Goal: Use online tool/utility: Utilize a website feature to perform a specific function

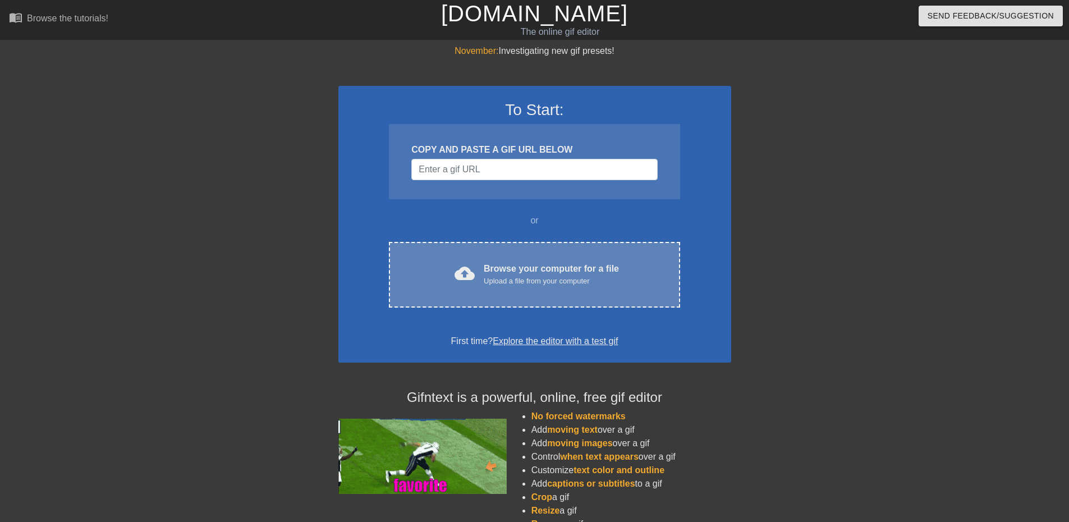
click at [581, 246] on div "cloud_upload Browse your computer for a file Upload a file from your computer C…" at bounding box center [534, 275] width 291 height 66
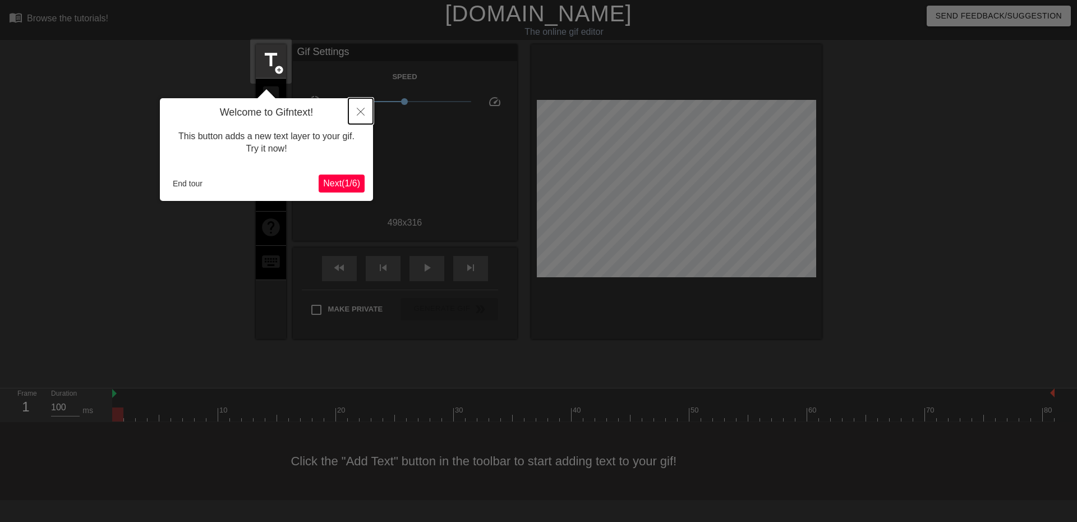
click at [360, 112] on icon "Close" at bounding box center [361, 112] width 8 height 8
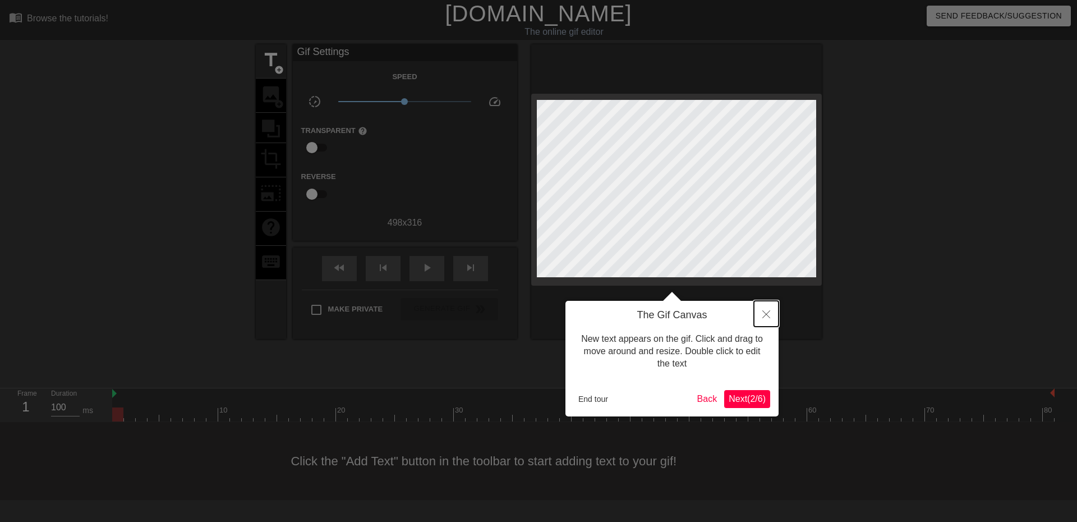
click at [765, 312] on icon "Close" at bounding box center [766, 314] width 8 height 8
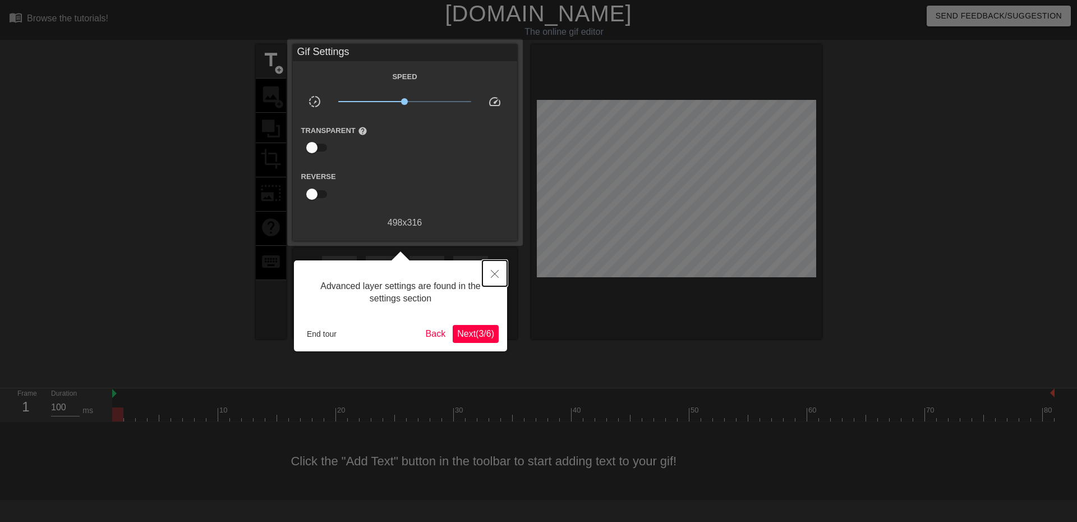
click at [500, 274] on button "Close" at bounding box center [494, 273] width 25 height 26
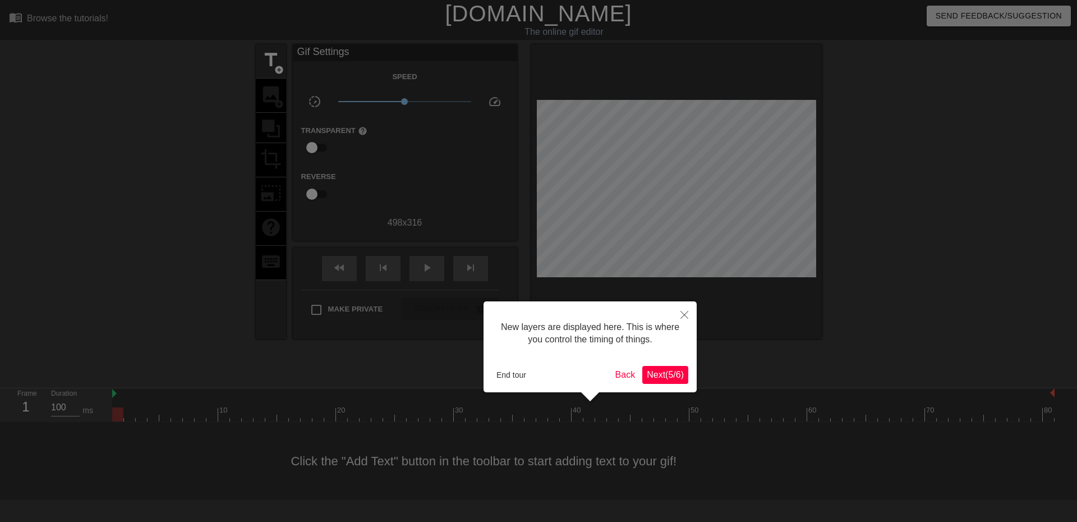
scroll to position [10, 0]
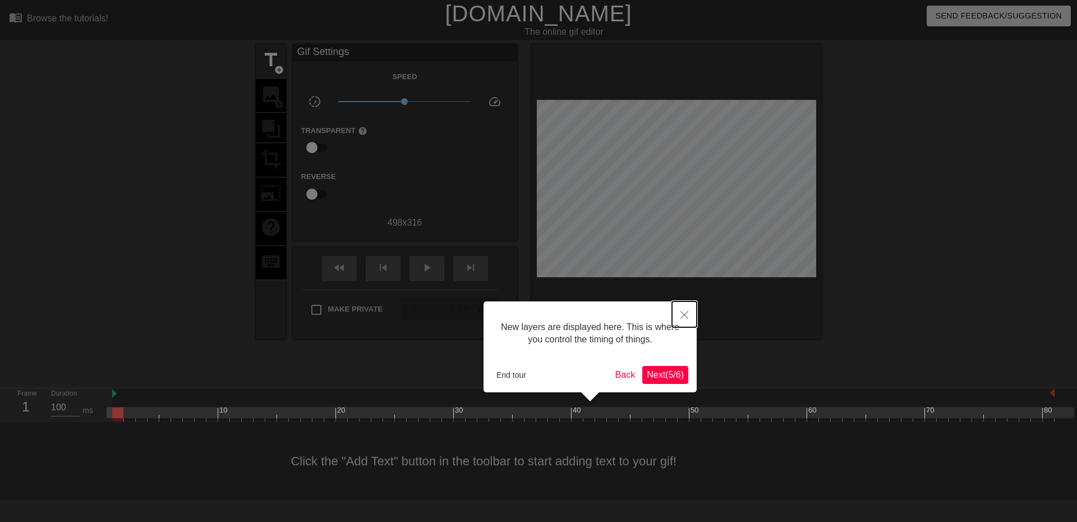
click at [679, 314] on button "Close" at bounding box center [684, 314] width 25 height 26
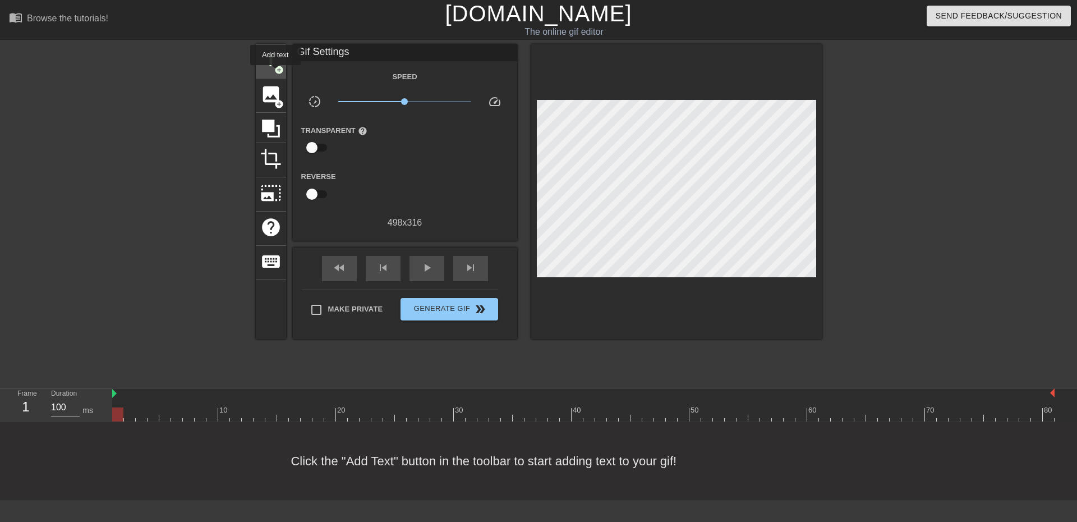
click at [275, 69] on span "add_circle" at bounding box center [279, 70] width 10 height 10
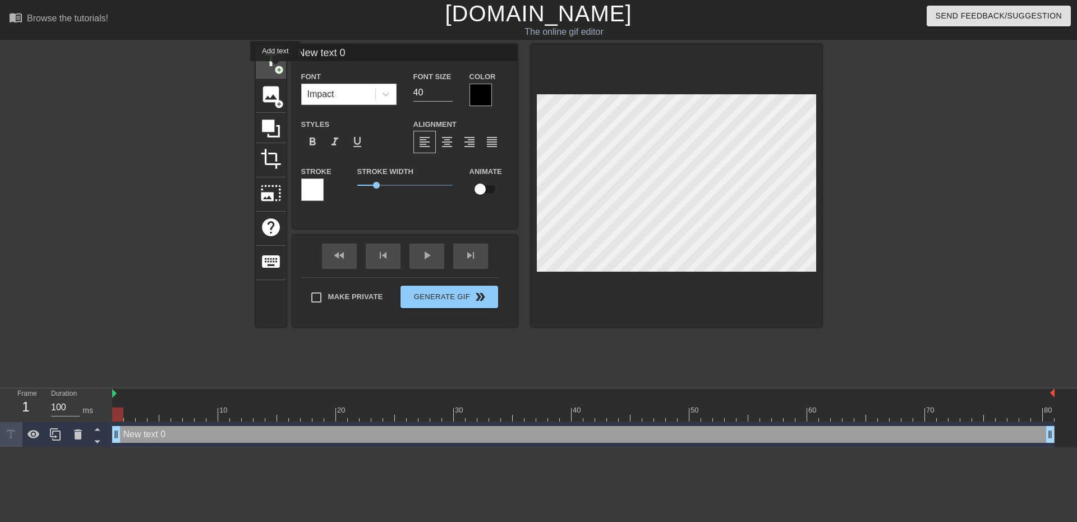
scroll to position [0, 0]
drag, startPoint x: 361, startPoint y: 54, endPoint x: 278, endPoint y: 41, distance: 84.0
click at [279, 41] on div "menu_book Browse the tutorials! [DOMAIN_NAME] The online gif editor Send Feedba…" at bounding box center [538, 223] width 1077 height 447
drag, startPoint x: 353, startPoint y: 50, endPoint x: 292, endPoint y: 42, distance: 61.7
click at [227, 49] on div "title add_circle image add_circle crop photo_size_select_large help keyboard Ro…" at bounding box center [538, 212] width 1077 height 337
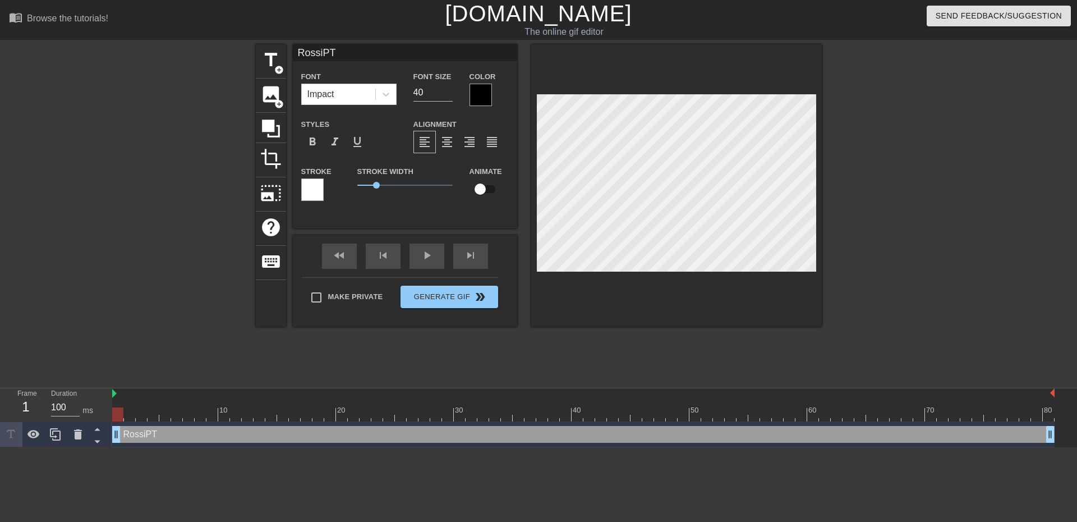
paste input "95"
click at [439, 53] on input "RossiPT95 a dar a tatica no seu noco PC" at bounding box center [405, 52] width 224 height 17
click at [448, 53] on input "RossiPT95 a dar a tatica no seu noco PC" at bounding box center [405, 52] width 224 height 17
click at [454, 52] on input "RossiPT95 a dar a tatica no seu noco PC" at bounding box center [405, 52] width 224 height 17
drag, startPoint x: 488, startPoint y: 49, endPoint x: 251, endPoint y: 50, distance: 236.8
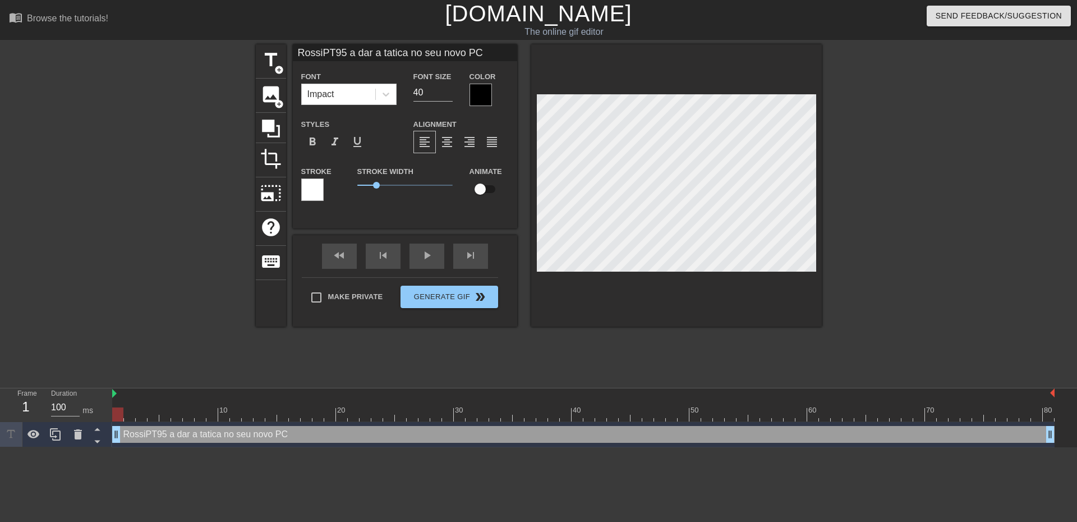
click at [248, 50] on div "title add_circle image add_circle crop photo_size_select_large help keyboard Ro…" at bounding box center [538, 212] width 1077 height 337
type input "RossiPT95 a dar a tatica no seu novo PC"
drag, startPoint x: 428, startPoint y: 93, endPoint x: 386, endPoint y: 84, distance: 43.0
click at [387, 84] on div "Font Impact Font Size 40 Color" at bounding box center [405, 88] width 224 height 36
type input "25"
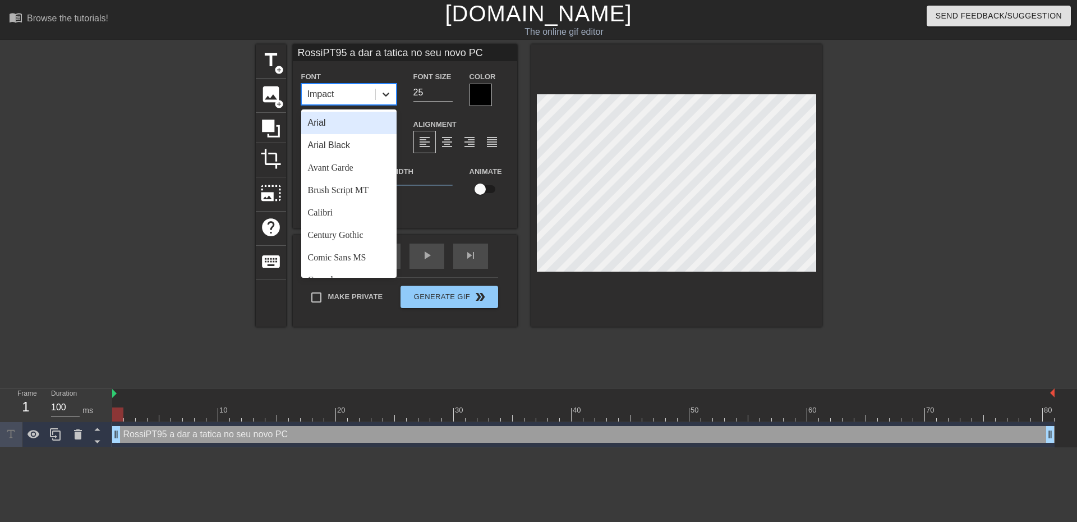
click at [383, 90] on icon at bounding box center [385, 94] width 11 height 11
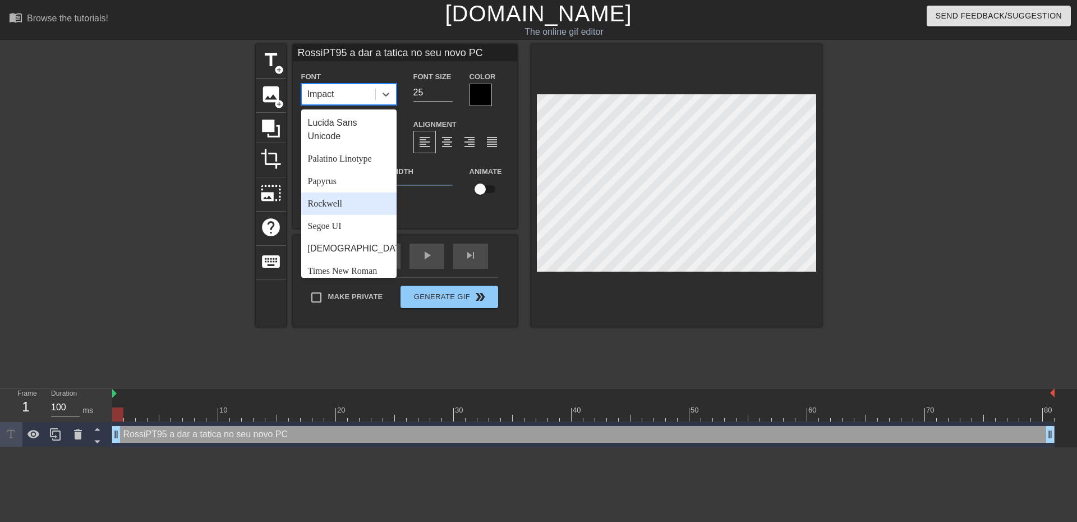
scroll to position [402, 0]
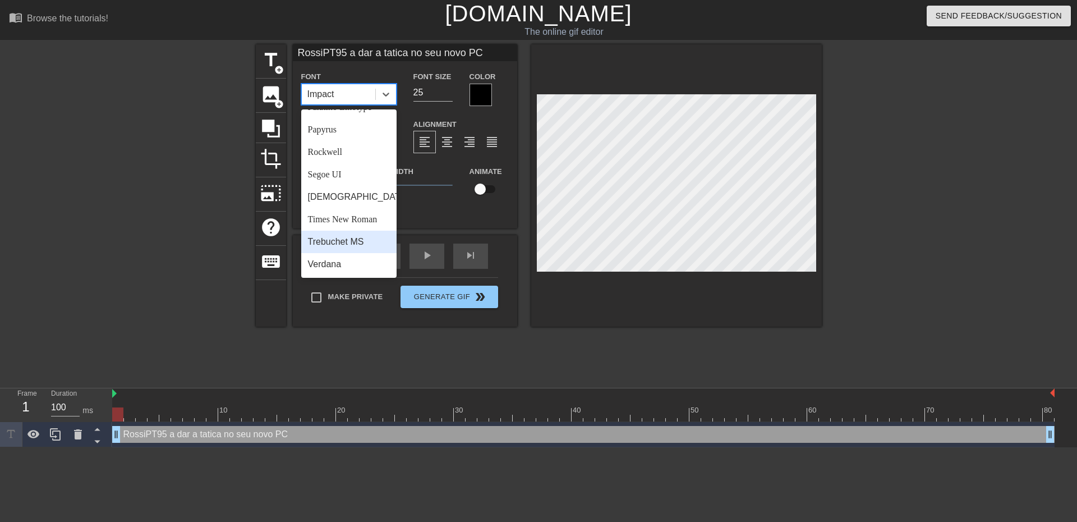
click at [347, 243] on div "Trebuchet MS" at bounding box center [348, 242] width 95 height 22
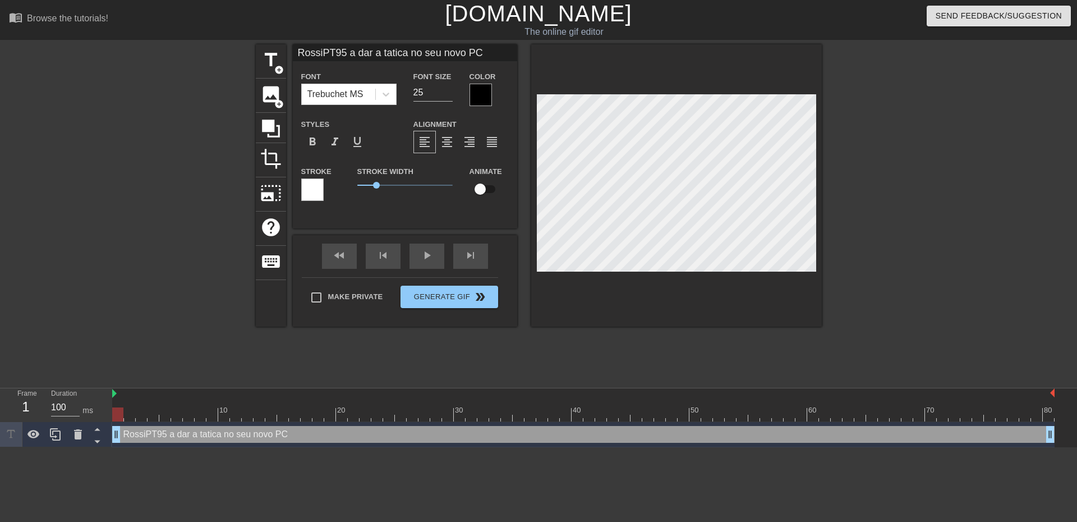
click at [881, 119] on div at bounding box center [919, 212] width 168 height 337
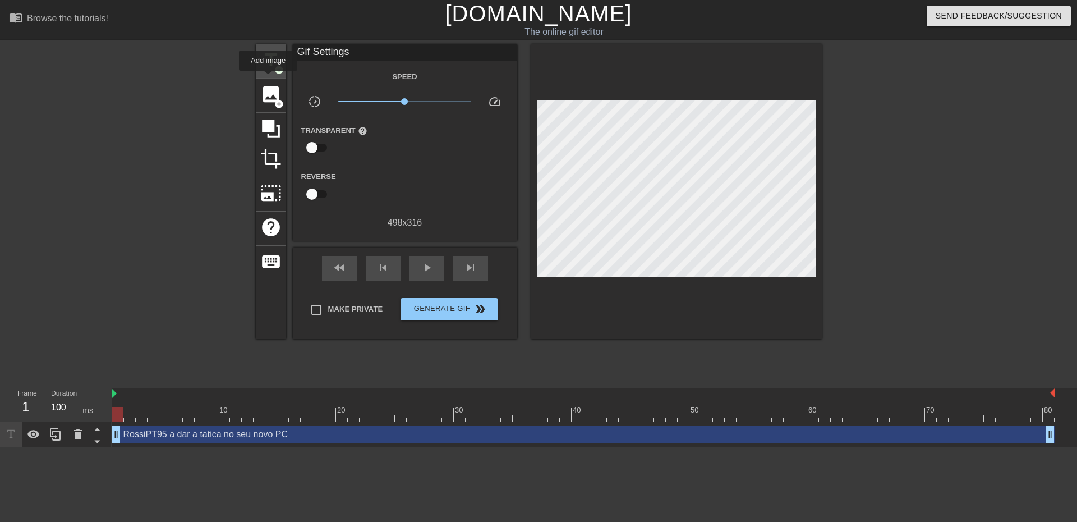
click at [269, 69] on span "title" at bounding box center [270, 59] width 21 height 21
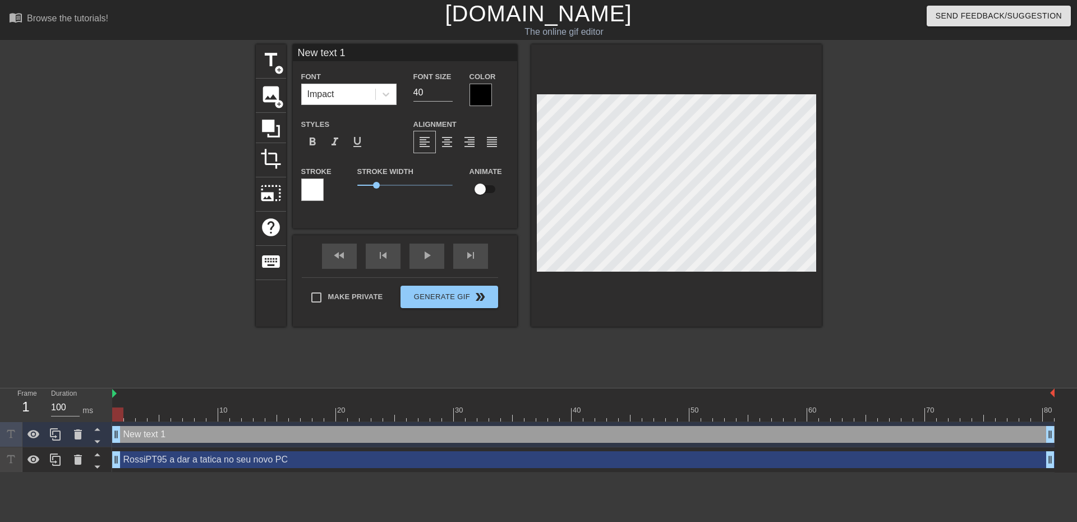
drag, startPoint x: 342, startPoint y: 50, endPoint x: 281, endPoint y: 39, distance: 62.3
click at [281, 39] on div "menu_book Browse the tutorials! [DOMAIN_NAME] The online gif editor Send Feedba…" at bounding box center [538, 236] width 1077 height 472
type input "É [PERSON_NAME]"
drag, startPoint x: 355, startPoint y: 49, endPoint x: 347, endPoint y: 53, distance: 9.3
click at [347, 51] on input "É [PERSON_NAME]" at bounding box center [405, 52] width 224 height 17
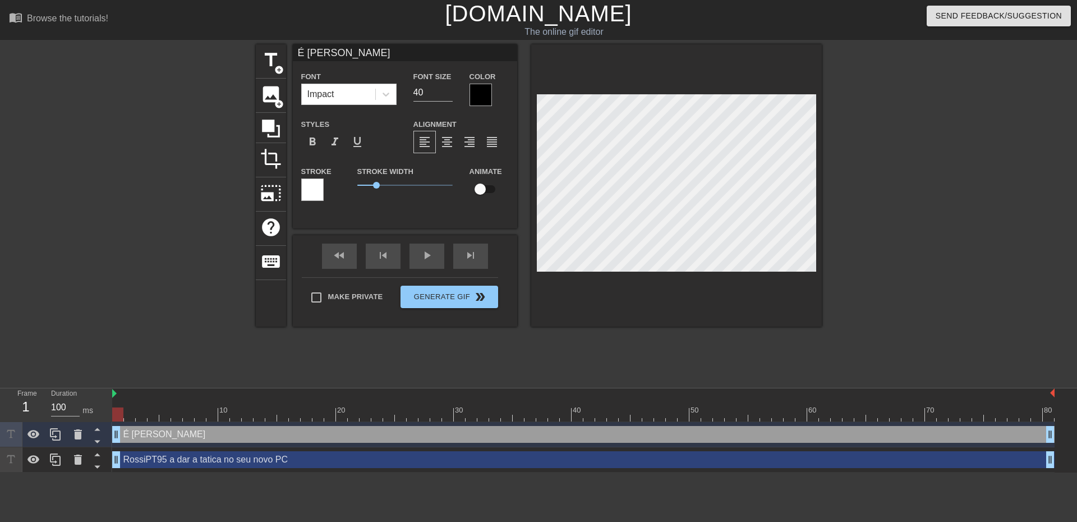
drag, startPoint x: 365, startPoint y: 57, endPoint x: 235, endPoint y: 43, distance: 130.9
click at [236, 43] on div "menu_book Browse the tutorials! [DOMAIN_NAME] The online gif editor Send Feedba…" at bounding box center [538, 236] width 1077 height 472
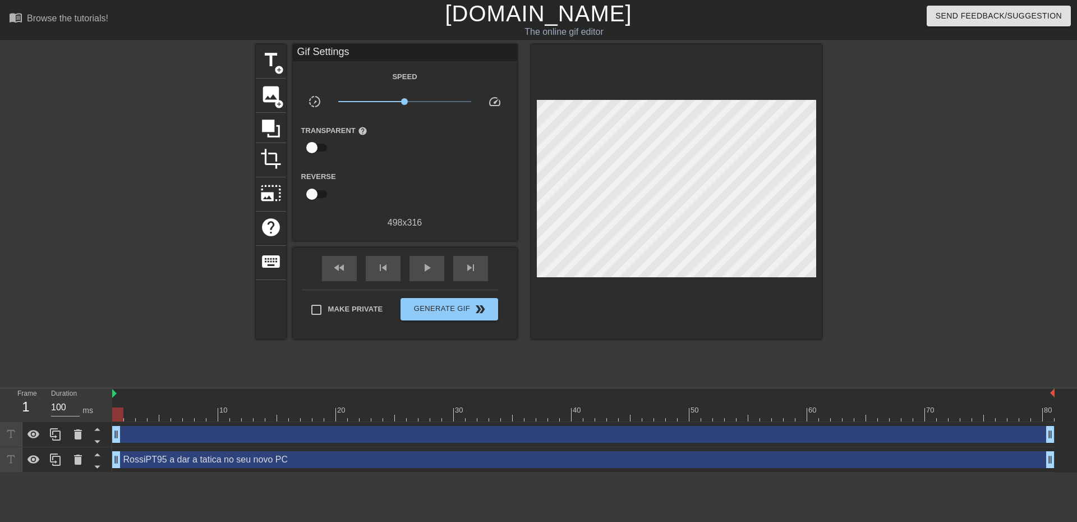
click at [897, 189] on div at bounding box center [919, 212] width 168 height 337
click at [461, 306] on span "Generate Gif double_arrow" at bounding box center [449, 308] width 88 height 13
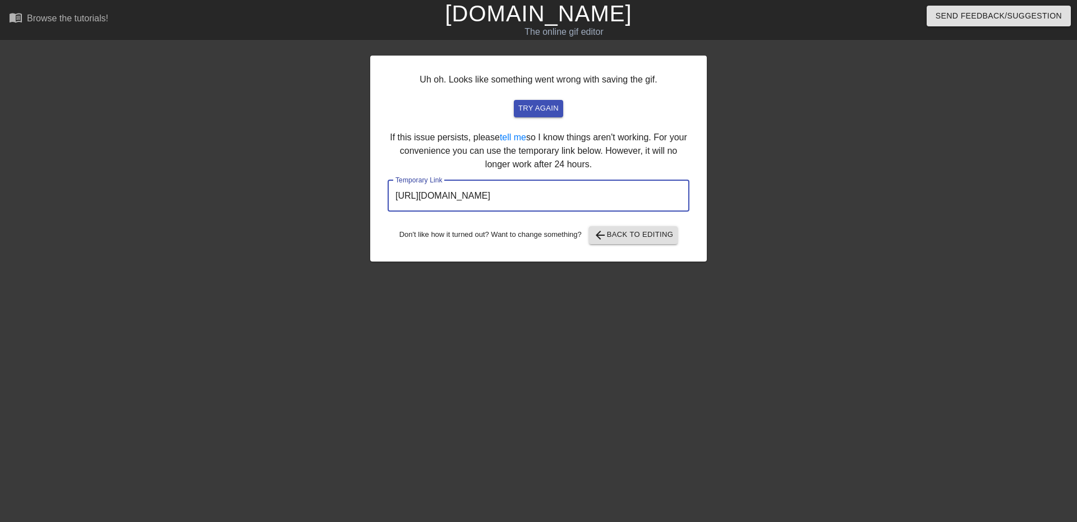
drag, startPoint x: 647, startPoint y: 198, endPoint x: 390, endPoint y: 160, distance: 260.3
click at [371, 174] on div "Uh oh. Looks like something went wrong with saving the gif. try again If this i…" at bounding box center [538, 159] width 337 height 206
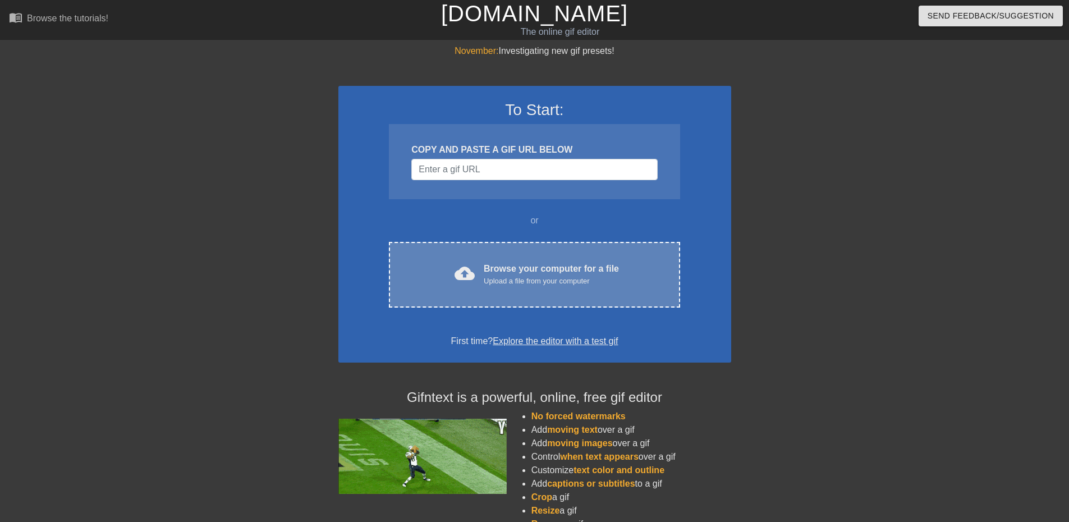
click at [560, 271] on div "Browse your computer for a file Upload a file from your computer" at bounding box center [551, 274] width 135 height 25
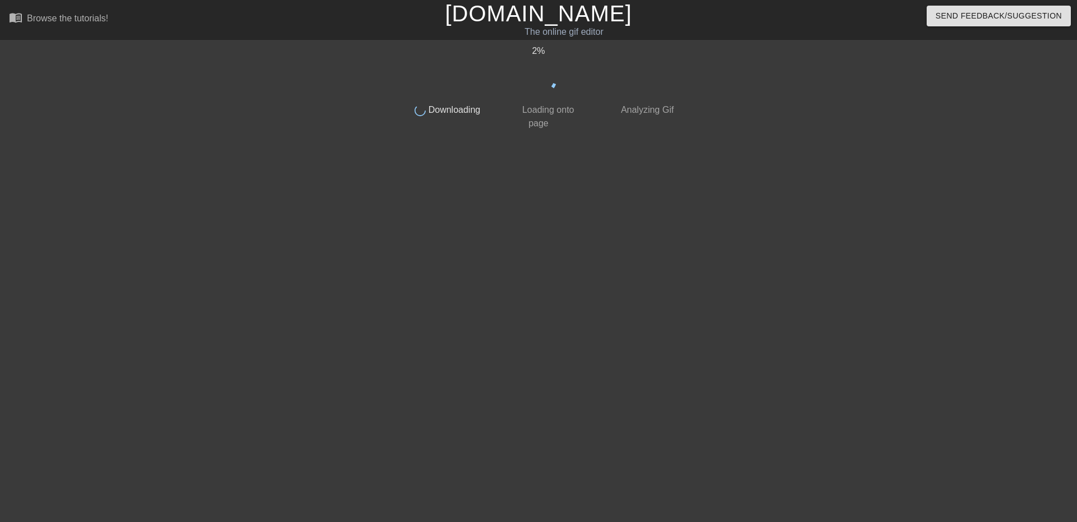
click at [498, 15] on link "[DOMAIN_NAME]" at bounding box center [538, 13] width 187 height 25
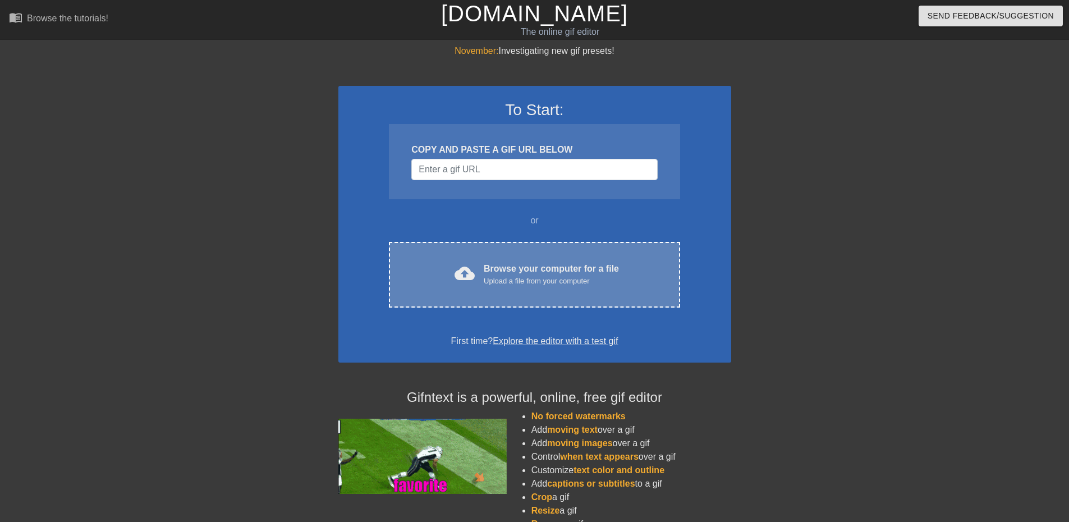
click at [495, 265] on div "Browse your computer for a file Upload a file from your computer" at bounding box center [551, 274] width 135 height 25
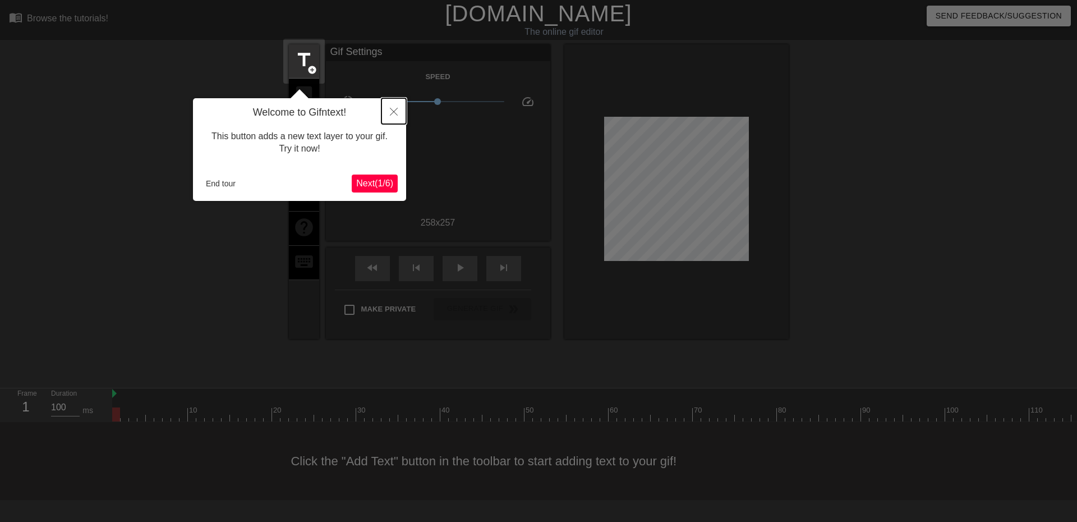
click at [397, 111] on icon "Close" at bounding box center [394, 112] width 8 height 8
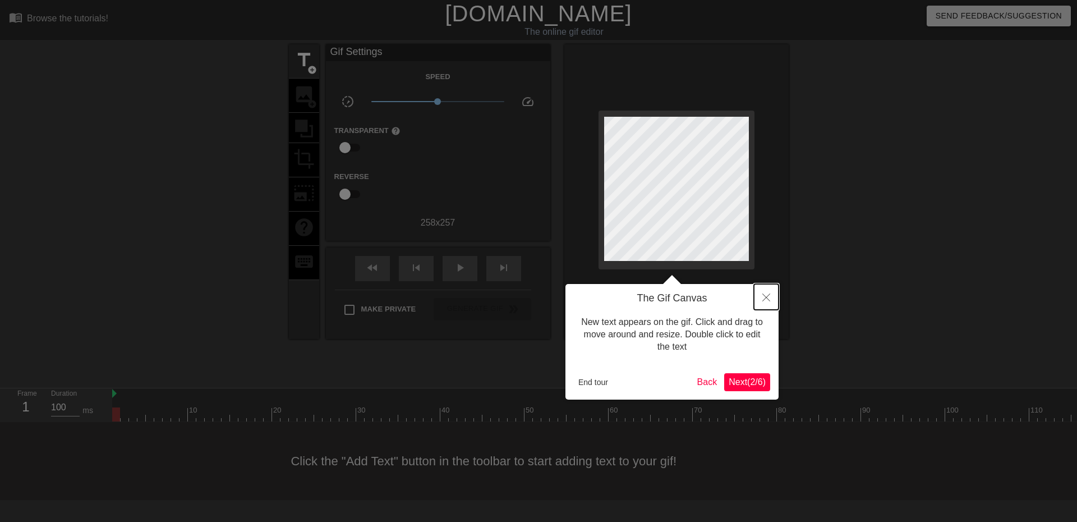
click at [767, 297] on icon "Close" at bounding box center [766, 297] width 8 height 8
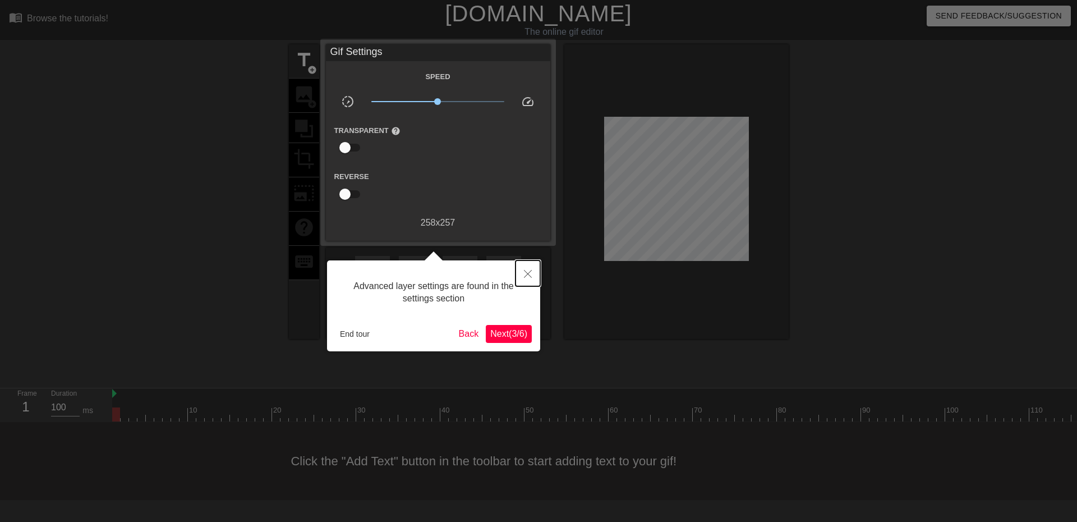
click at [526, 269] on button "Close" at bounding box center [528, 273] width 25 height 26
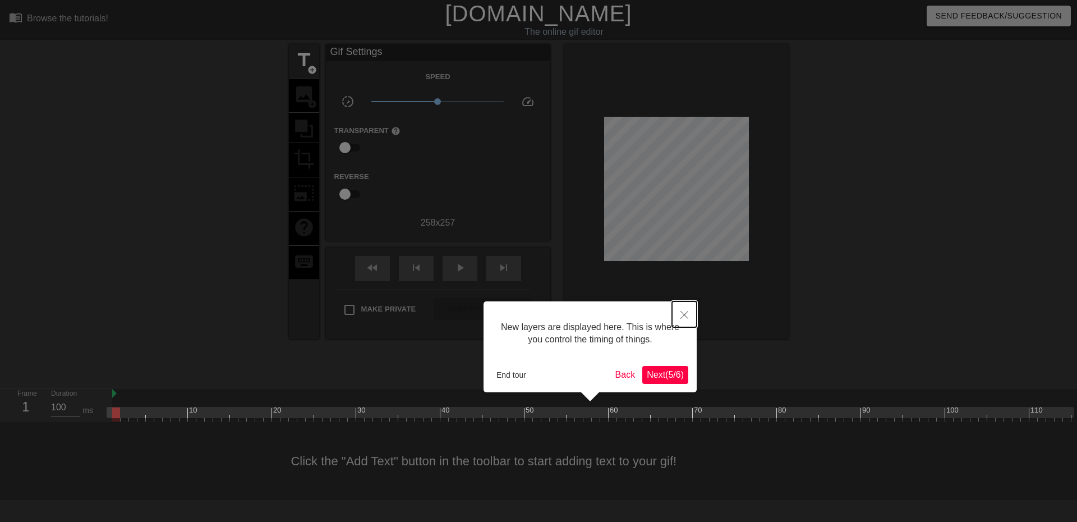
click at [691, 312] on button "Close" at bounding box center [684, 314] width 25 height 26
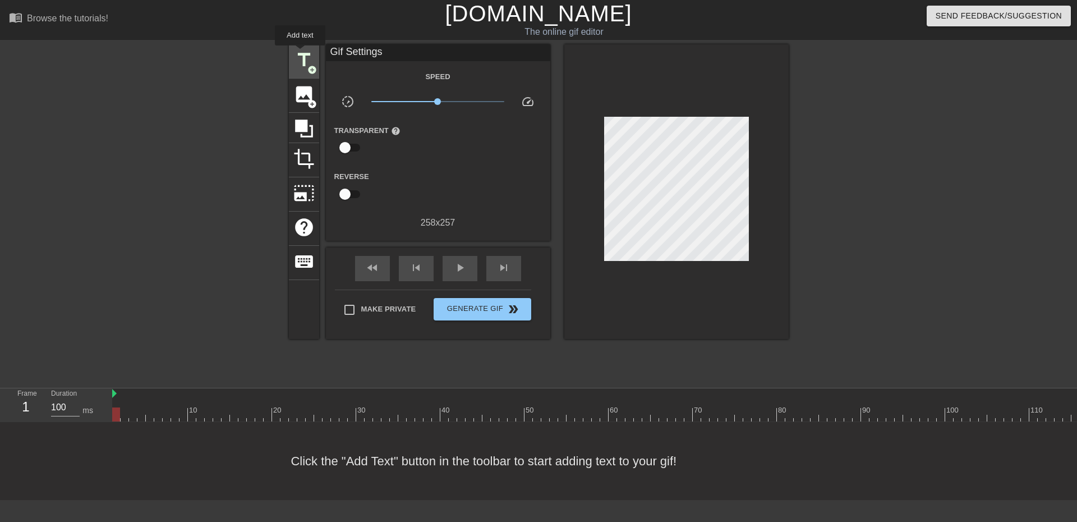
click at [300, 53] on span "title" at bounding box center [303, 59] width 21 height 21
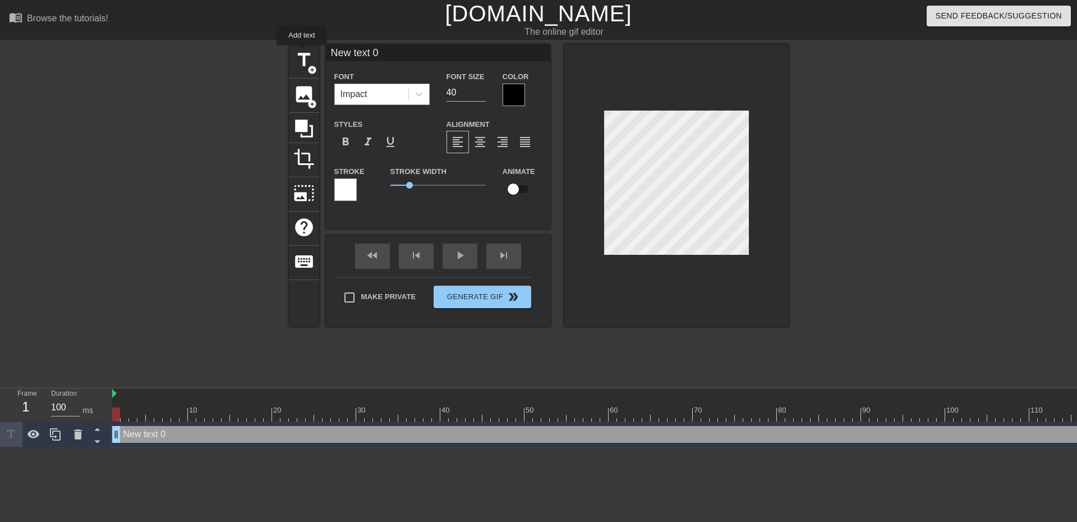
scroll to position [0, 0]
drag, startPoint x: 408, startPoint y: 55, endPoint x: 302, endPoint y: 42, distance: 106.9
click at [306, 42] on div "menu_book Browse the tutorials! Gifntext.com The online gif editor Send Feedbac…" at bounding box center [538, 223] width 1077 height 447
drag, startPoint x: 392, startPoint y: 51, endPoint x: 476, endPoint y: 57, distance: 84.4
click at [476, 57] on input "Eu nao perdi, só a minha tribo" at bounding box center [438, 52] width 224 height 17
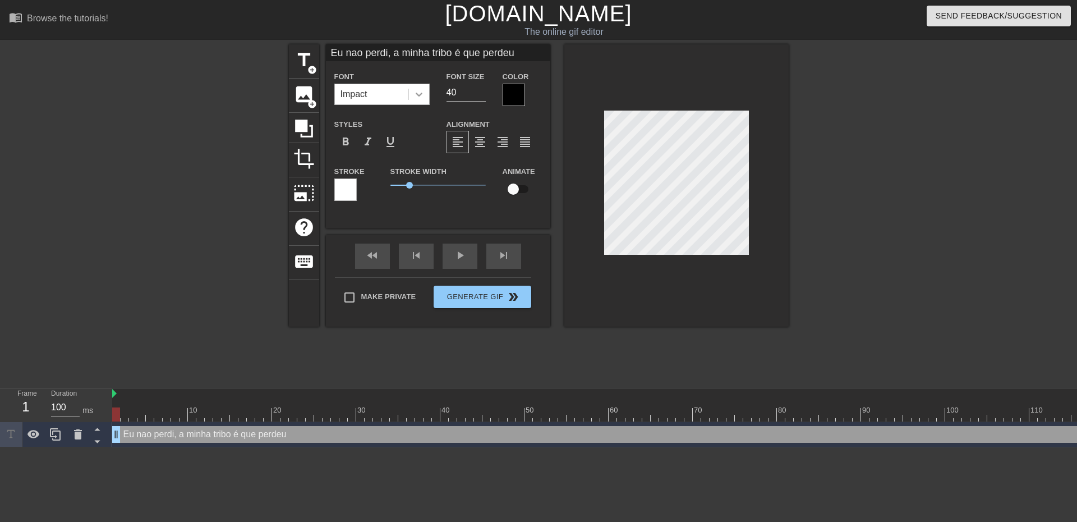
type input "Eu nao perdi, a minha tribo é que perdeu"
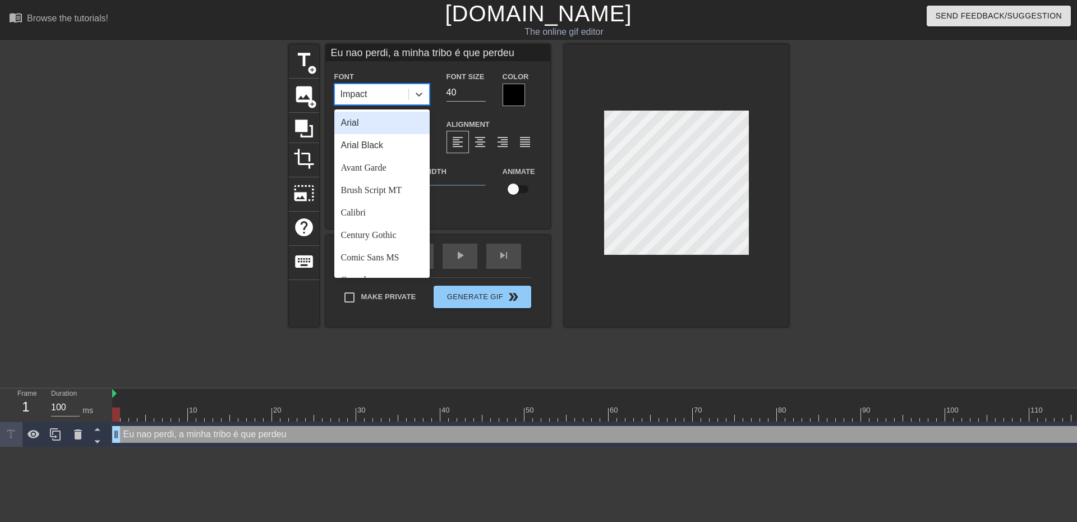
drag, startPoint x: 425, startPoint y: 100, endPoint x: 431, endPoint y: 108, distance: 10.1
click at [425, 100] on div at bounding box center [419, 94] width 20 height 20
click at [378, 245] on div "Trebuchet MS" at bounding box center [381, 242] width 95 height 22
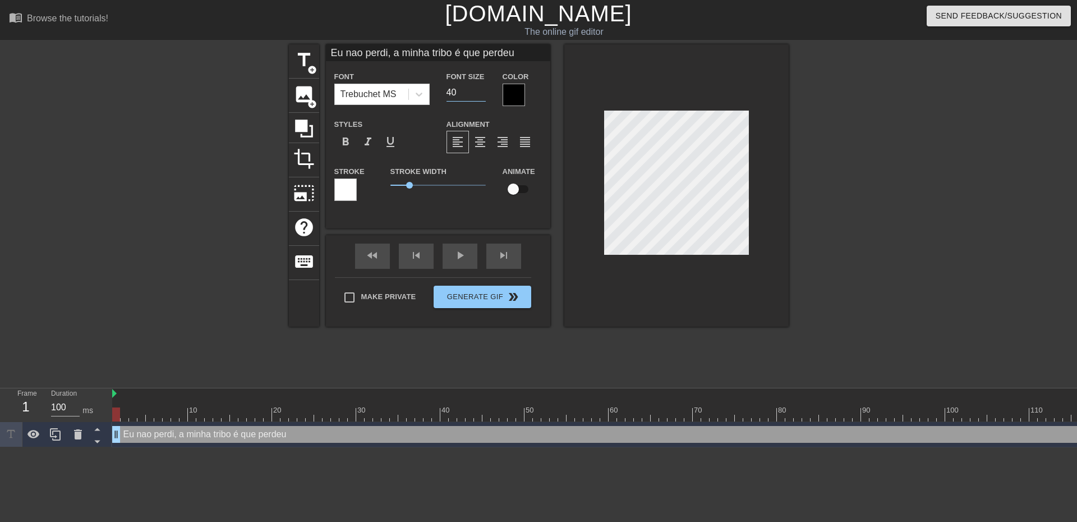
drag, startPoint x: 463, startPoint y: 99, endPoint x: 433, endPoint y: 95, distance: 31.0
click at [434, 95] on div "Font Trebuchet MS Font Size 40 Color" at bounding box center [438, 88] width 224 height 36
type input "2"
type input "30"
drag, startPoint x: 461, startPoint y: 90, endPoint x: 436, endPoint y: 89, distance: 25.3
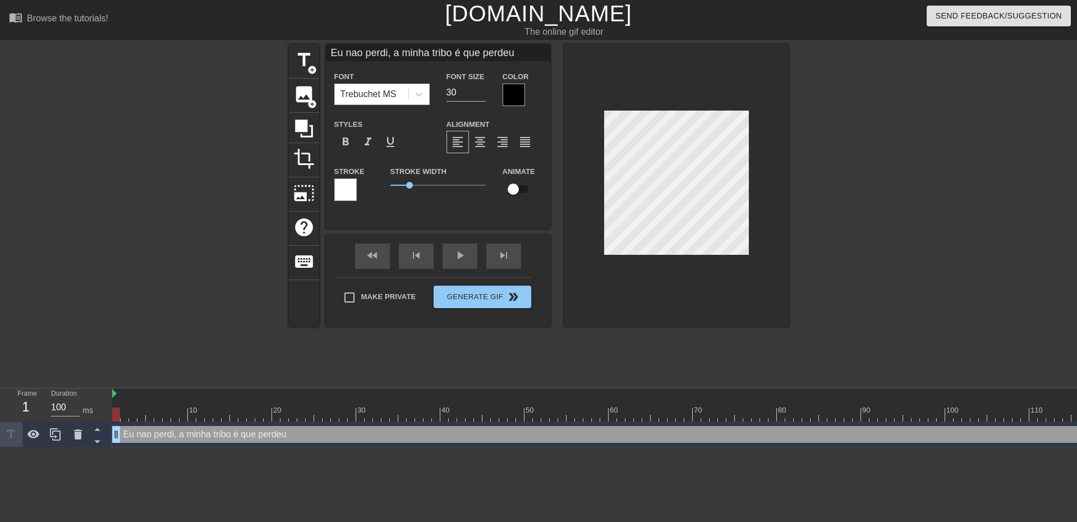
click at [430, 89] on div "Font Trebuchet MS Font Size 30 Color" at bounding box center [438, 88] width 224 height 36
type input "30"
drag, startPoint x: 525, startPoint y: 53, endPoint x: 386, endPoint y: 53, distance: 138.6
click at [386, 53] on input "Eu nao perdi, a minha tribo é que perdeu" at bounding box center [438, 52] width 224 height 17
type input "Eu nao perdi"
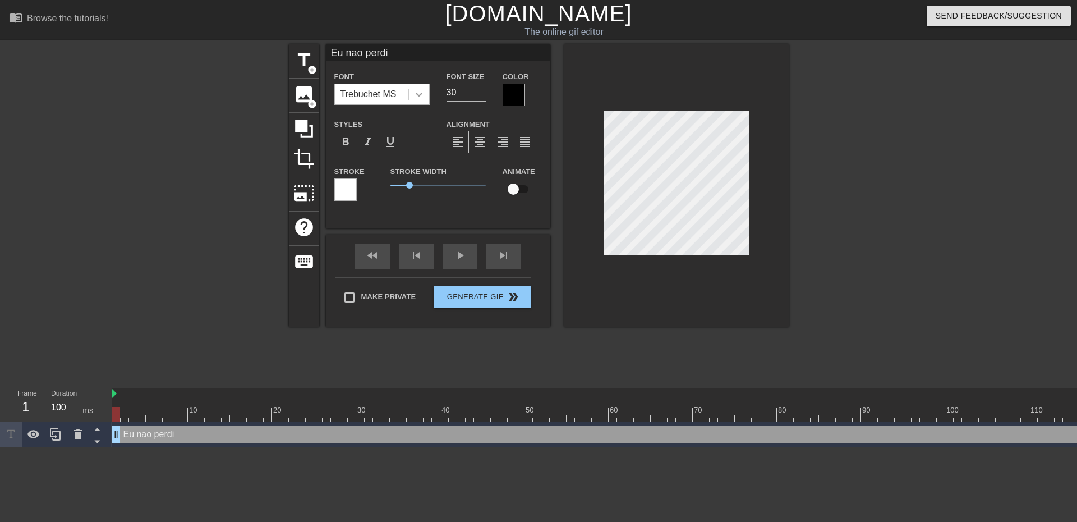
click at [421, 95] on icon at bounding box center [418, 94] width 11 height 11
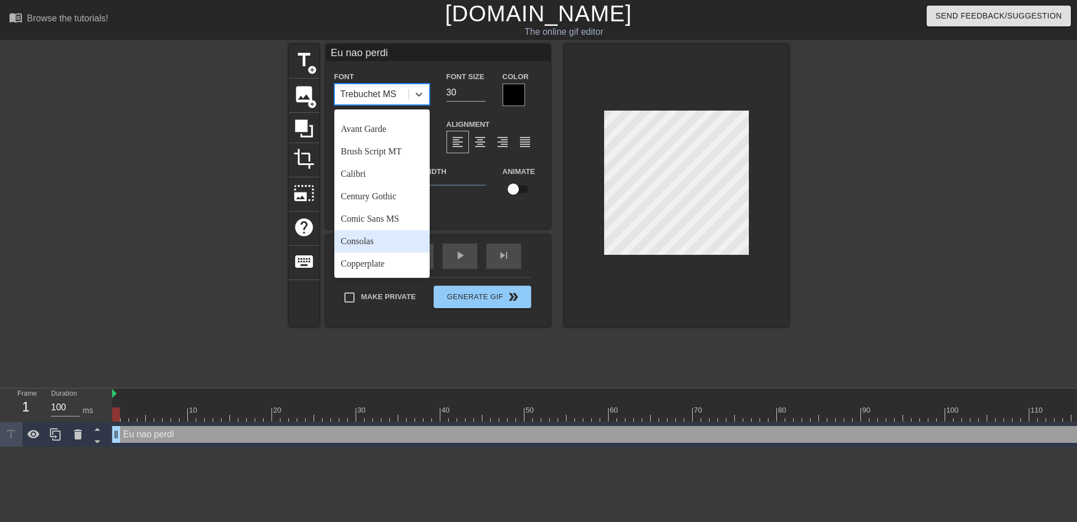
scroll to position [56, 0]
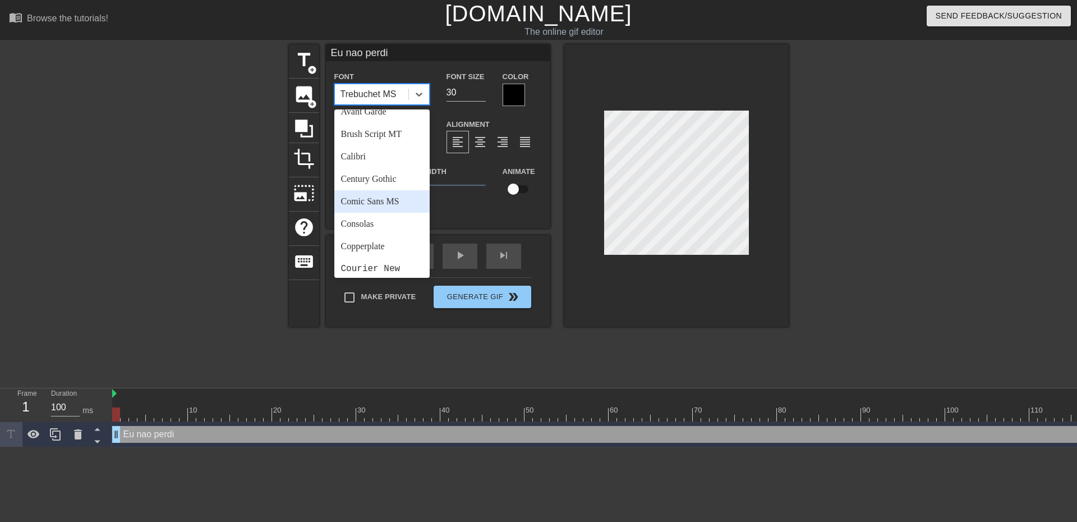
click at [387, 204] on div "Comic Sans MS" at bounding box center [381, 201] width 95 height 22
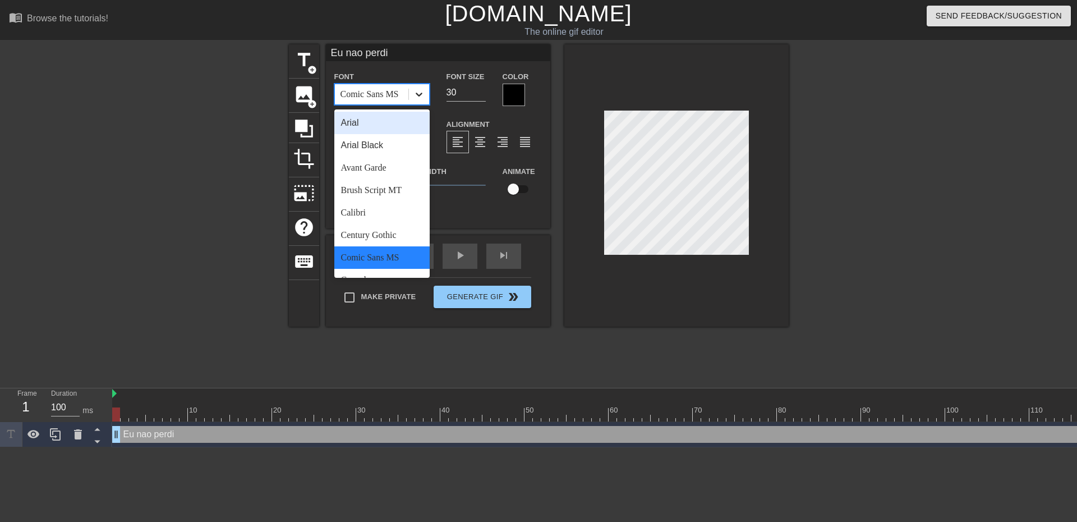
click at [425, 96] on div at bounding box center [419, 94] width 20 height 20
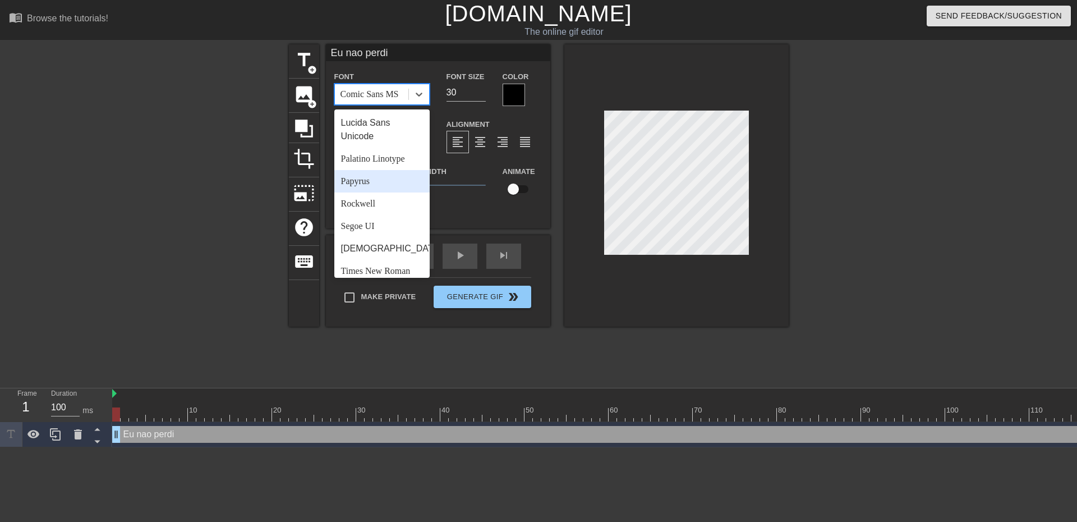
scroll to position [402, 0]
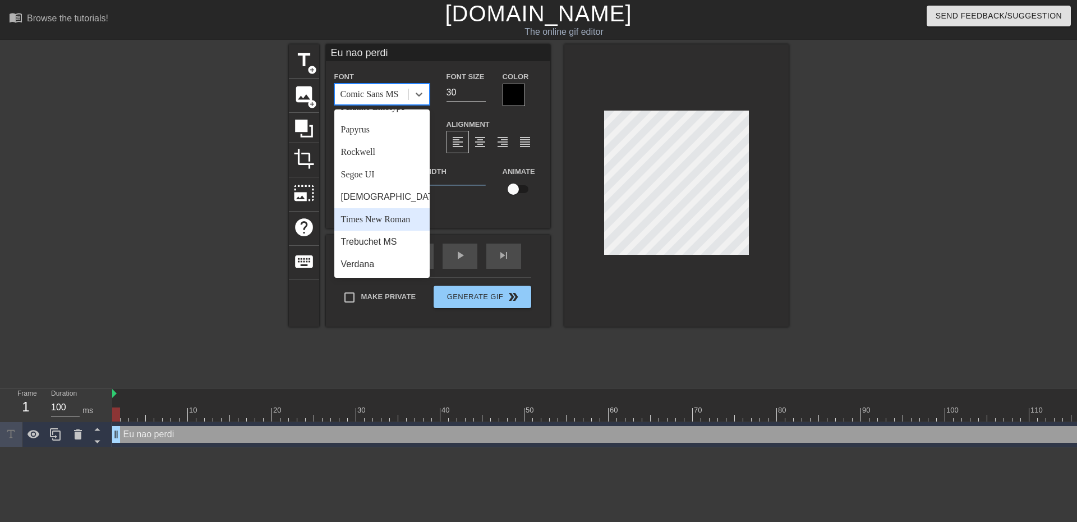
click at [384, 221] on div "Times New Roman" at bounding box center [381, 219] width 95 height 22
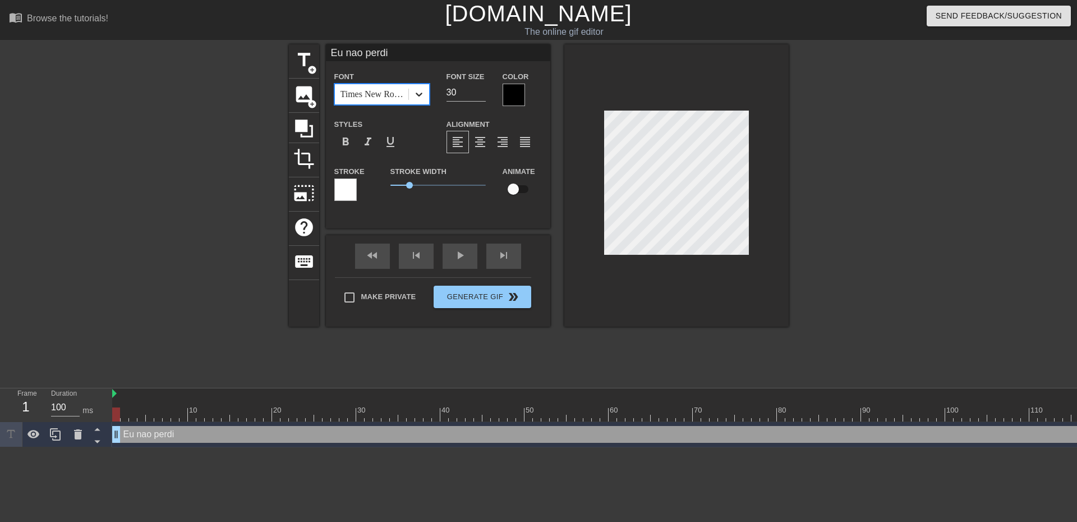
click at [421, 91] on icon at bounding box center [418, 94] width 11 height 11
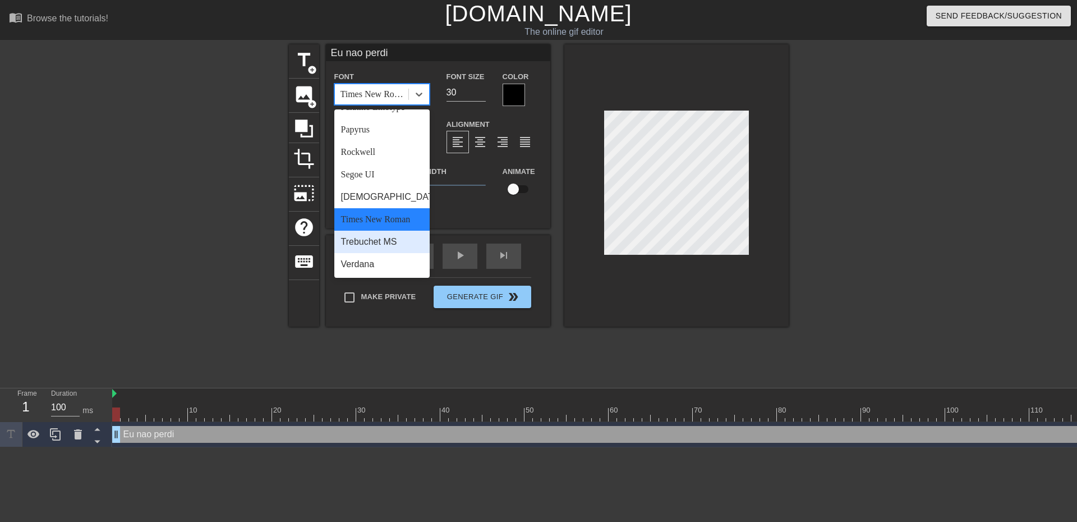
click at [376, 243] on div "Trebuchet MS" at bounding box center [381, 242] width 95 height 22
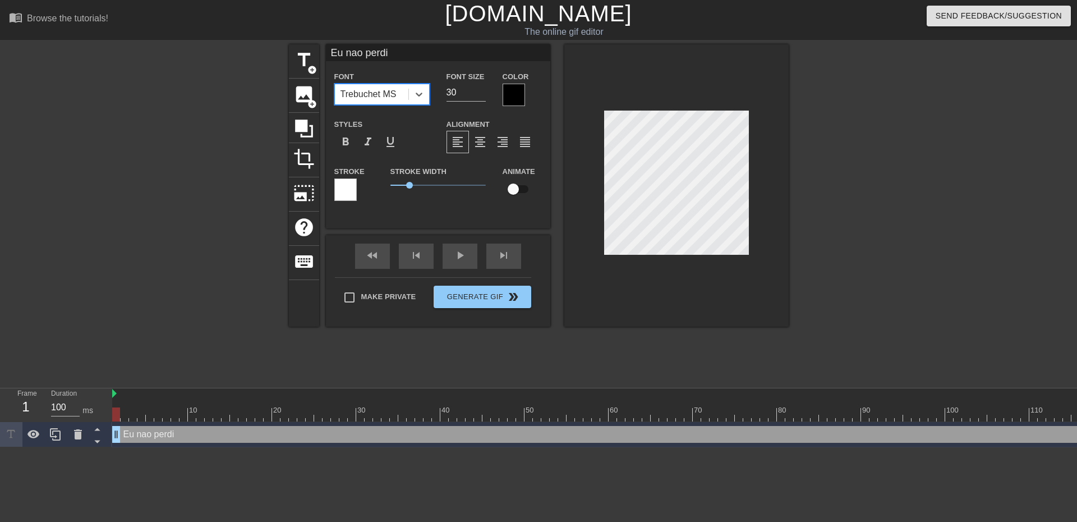
click at [348, 187] on div at bounding box center [345, 189] width 22 height 22
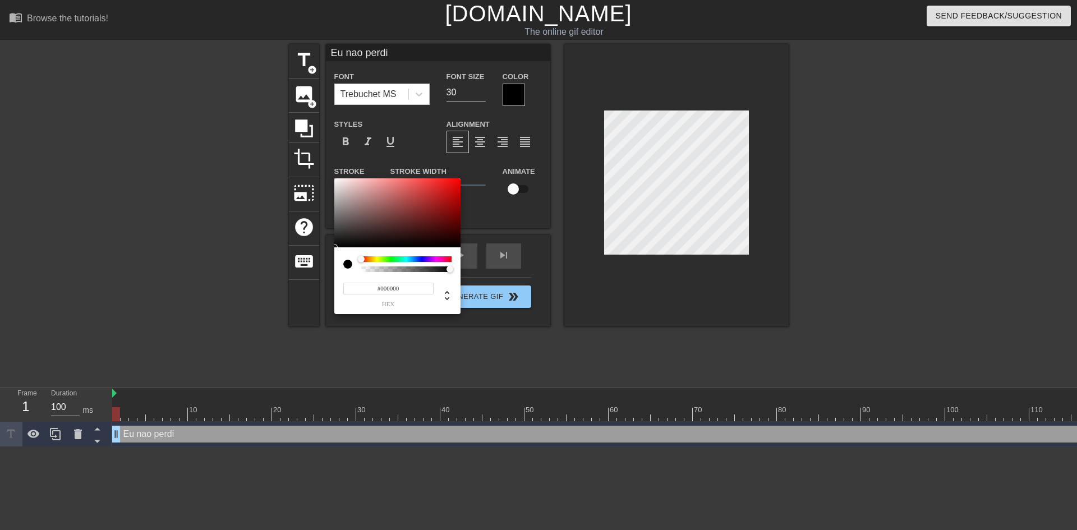
drag, startPoint x: 373, startPoint y: 206, endPoint x: 301, endPoint y: 266, distance: 93.6
click at [301, 266] on div "#000000 hex" at bounding box center [538, 265] width 1077 height 530
type input "#0F0F0F"
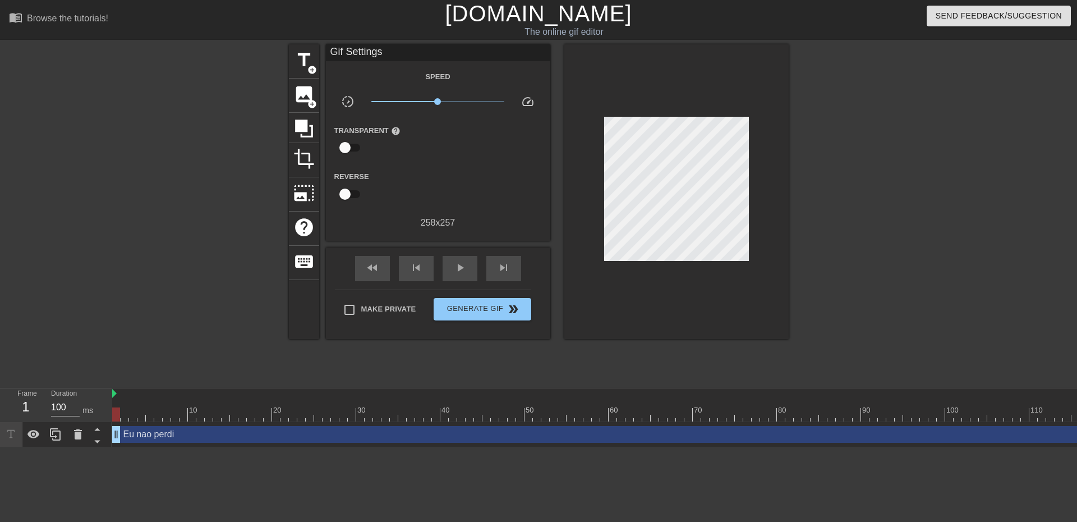
click at [564, 435] on div "Eu nao perdi drag_handle drag_handle" at bounding box center [621, 434] width 1018 height 17
click at [218, 153] on div at bounding box center [191, 212] width 168 height 337
click at [309, 66] on span "add_circle" at bounding box center [312, 70] width 10 height 10
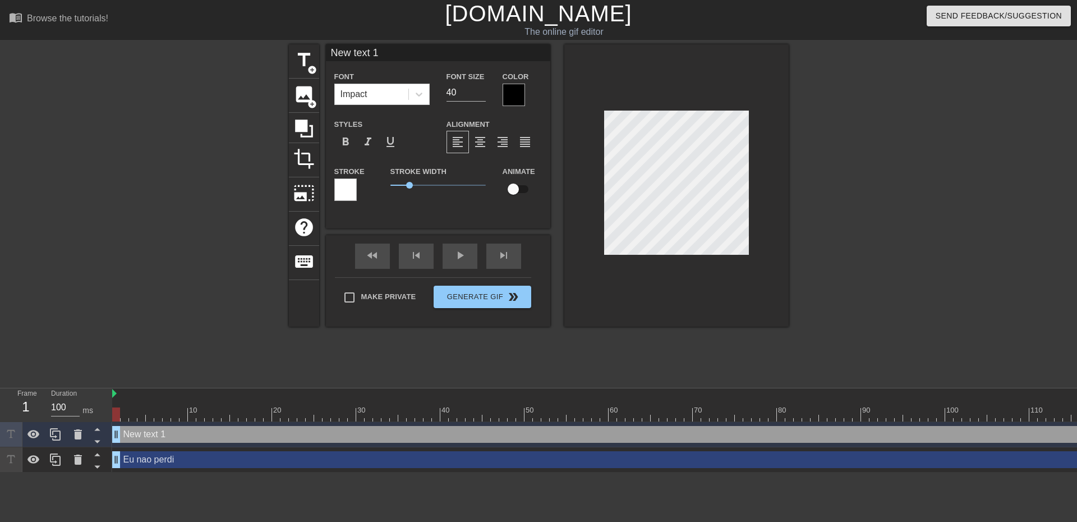
drag, startPoint x: 388, startPoint y: 56, endPoint x: 321, endPoint y: 41, distance: 68.3
click at [322, 42] on div "menu_book Browse the tutorials! Gifntext.com The online gif editor Send Feedbac…" at bounding box center [538, 236] width 1077 height 472
drag, startPoint x: 420, startPoint y: 53, endPoint x: 528, endPoint y: 66, distance: 108.5
click at [528, 67] on div "A minha tribo é que eprdeu Font Impact Font Size 40 Color Styles format_bold fo…" at bounding box center [438, 127] width 224 height 167
type input "A minha tribo é que perdeu"
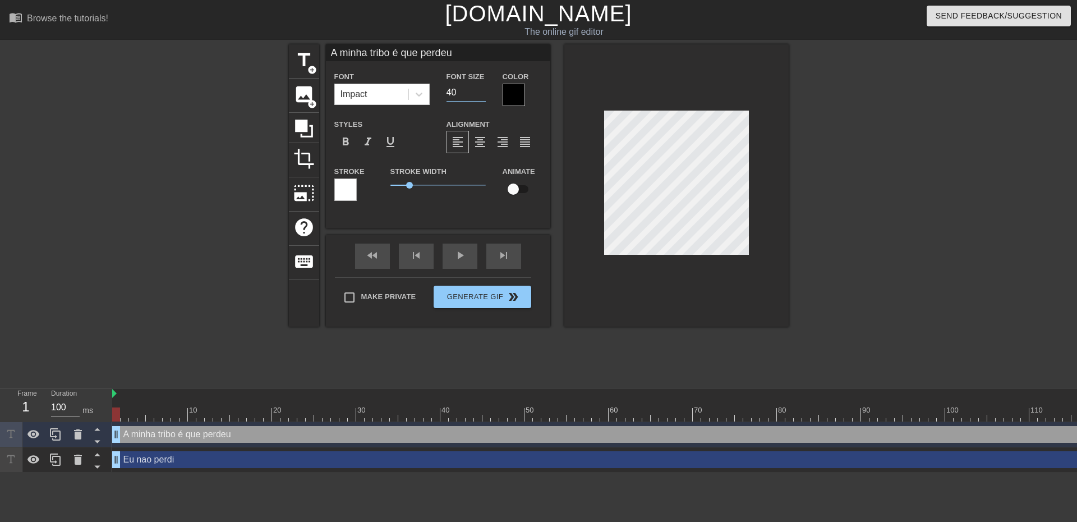
drag, startPoint x: 459, startPoint y: 96, endPoint x: 436, endPoint y: 91, distance: 23.4
click at [435, 92] on div "Font Impact Font Size 40 Color" at bounding box center [438, 88] width 224 height 36
type input "30"
click at [414, 98] on icon at bounding box center [418, 94] width 11 height 11
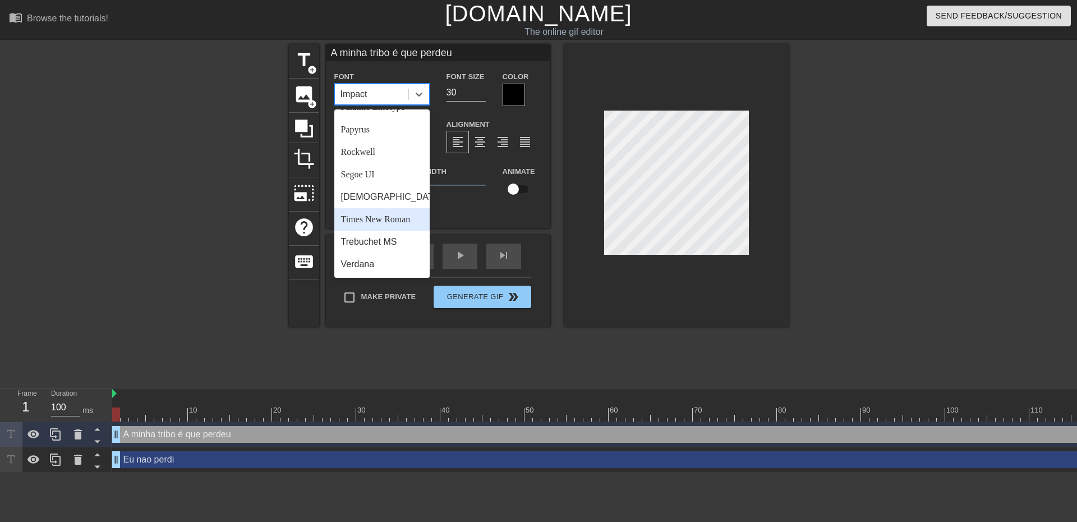
click at [384, 216] on div "Times New Roman" at bounding box center [381, 219] width 95 height 22
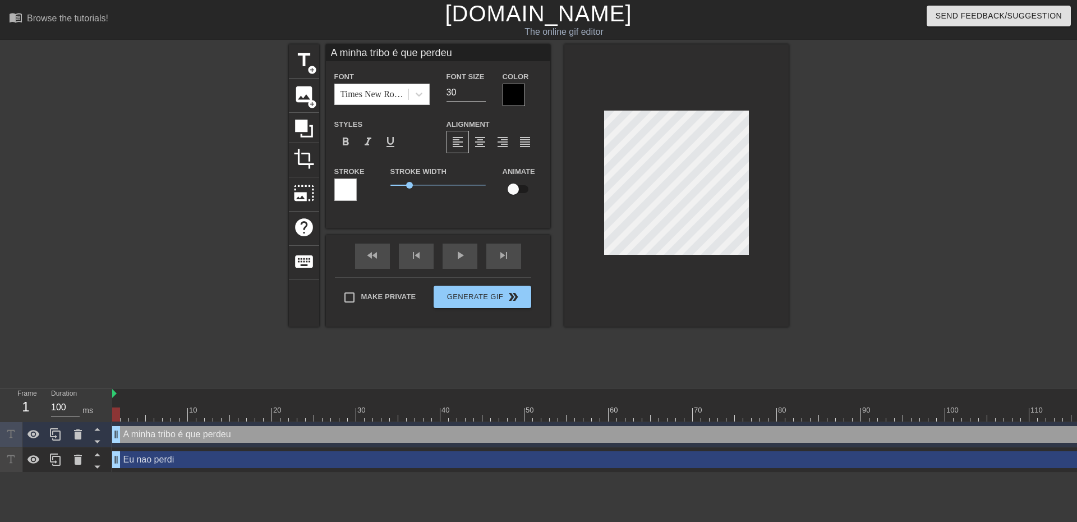
click at [353, 197] on div at bounding box center [345, 189] width 22 height 22
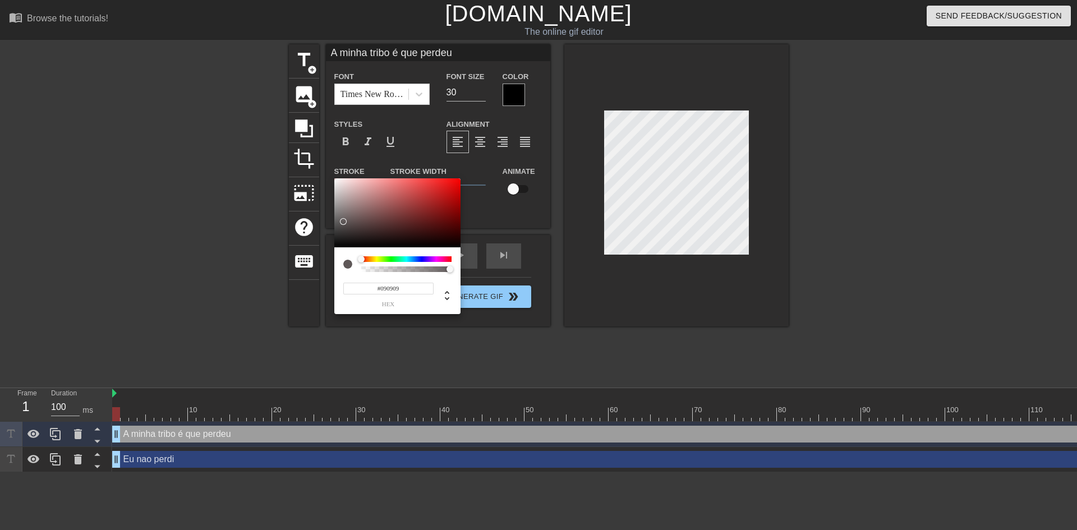
type input "#000000"
drag, startPoint x: 373, startPoint y: 190, endPoint x: 315, endPoint y: 252, distance: 85.0
click at [315, 252] on div "#000000 hex" at bounding box center [538, 265] width 1077 height 530
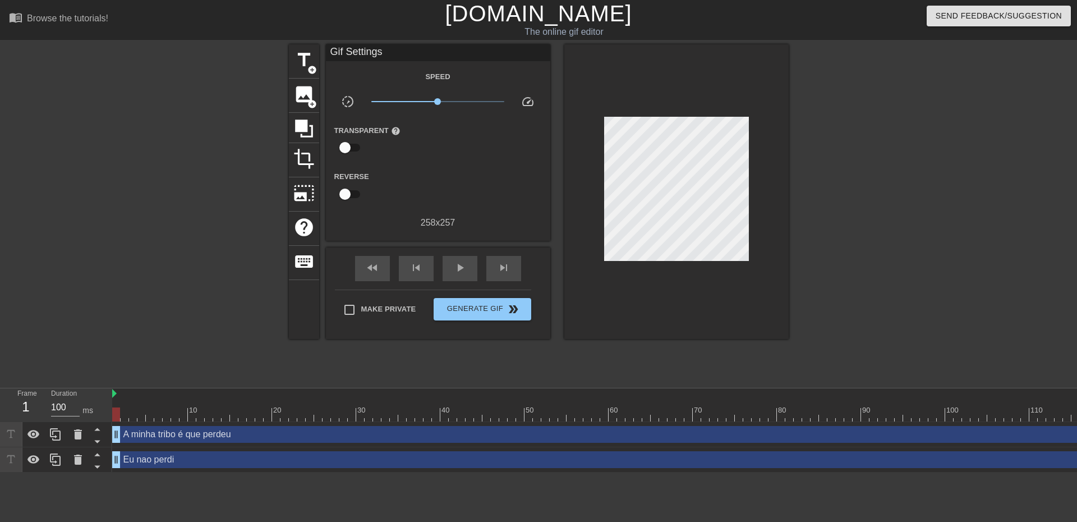
click at [443, 435] on div "A minha tribo é que perdeu drag_handle drag_handle" at bounding box center [621, 434] width 1018 height 17
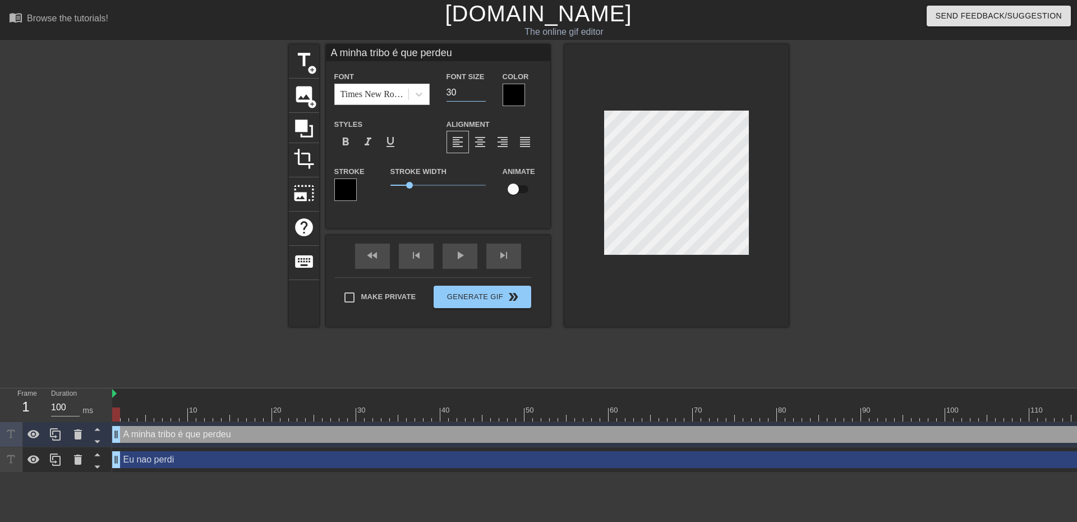
drag, startPoint x: 460, startPoint y: 90, endPoint x: 434, endPoint y: 86, distance: 26.6
click at [439, 88] on div "Font Size 30" at bounding box center [466, 88] width 56 height 36
type input "2"
type input "3"
type input "22"
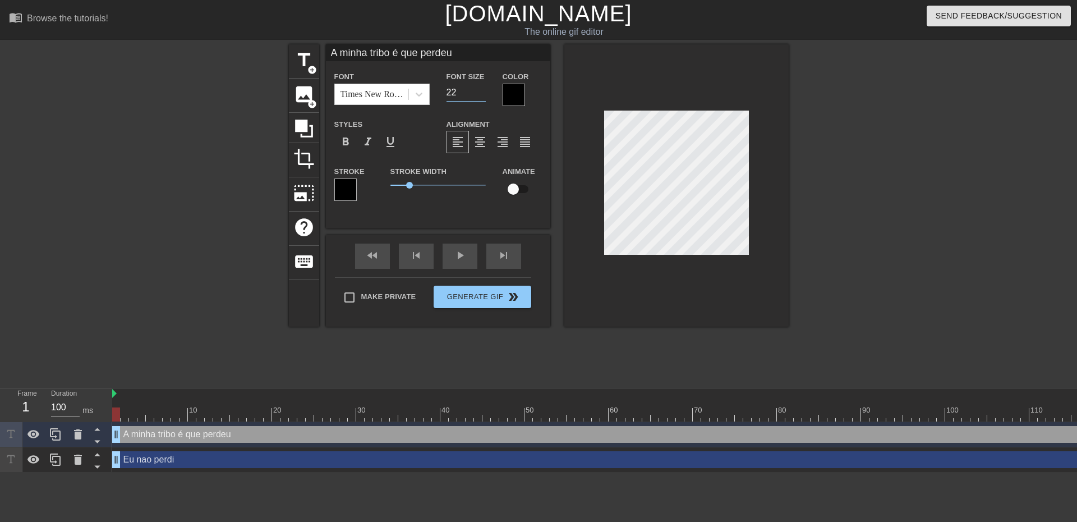
click at [669, 335] on div "title add_circle image add_circle crop photo_size_select_large help keyboard A …" at bounding box center [539, 212] width 500 height 337
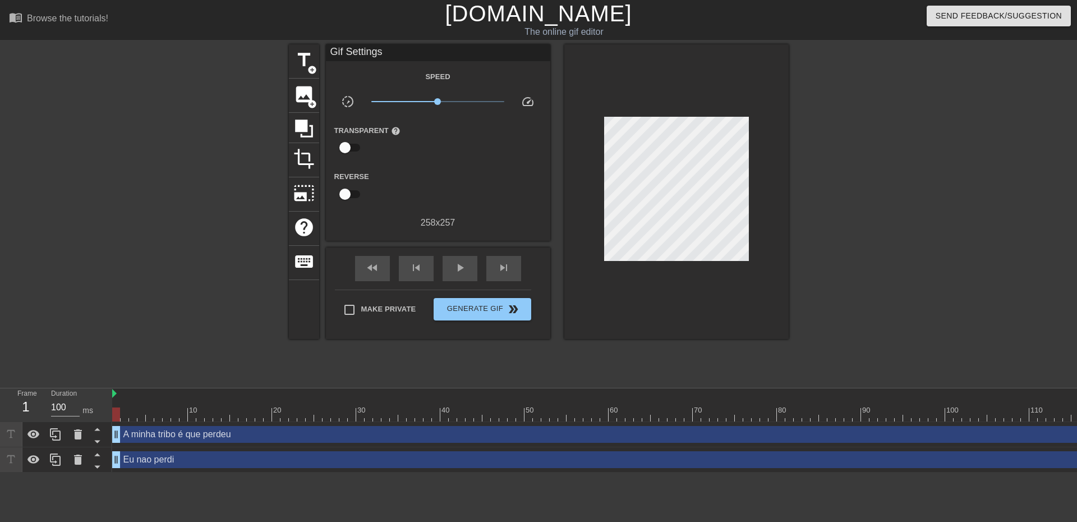
click at [610, 432] on div "A minha tribo é que perdeu drag_handle drag_handle" at bounding box center [621, 434] width 1018 height 17
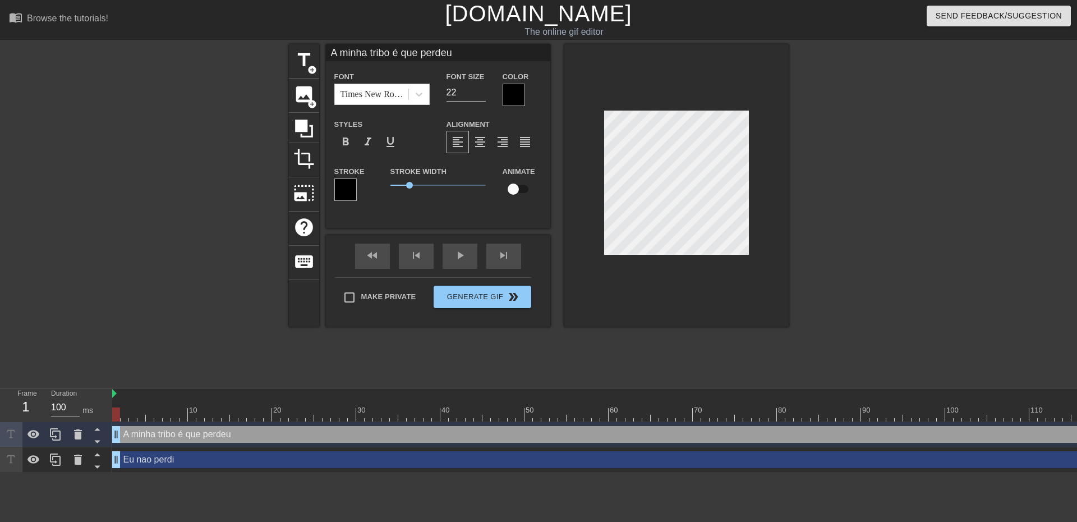
click at [881, 238] on div at bounding box center [886, 212] width 168 height 337
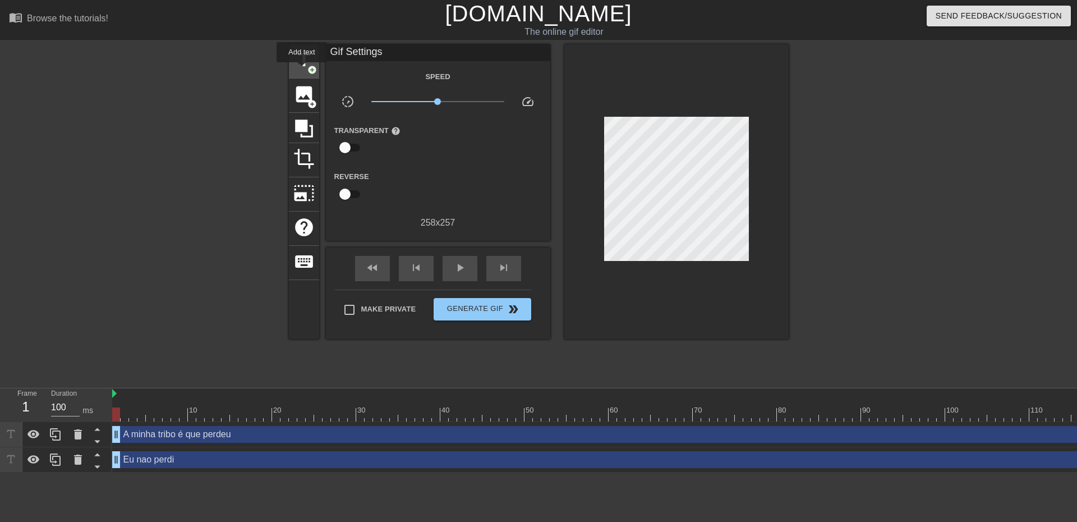
click at [302, 70] on span "title" at bounding box center [303, 59] width 21 height 21
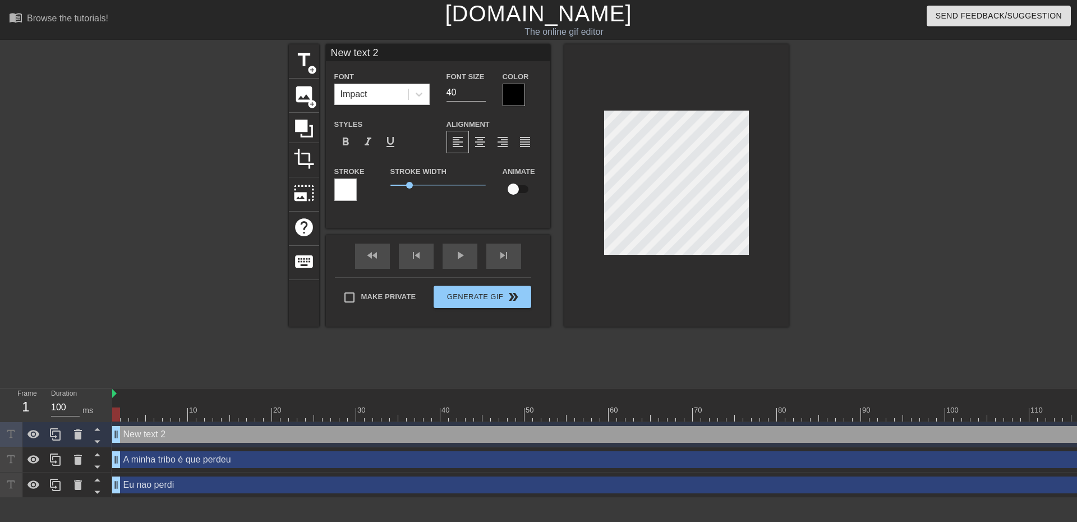
drag, startPoint x: 384, startPoint y: 49, endPoint x: 316, endPoint y: 39, distance: 68.5
click at [316, 39] on div "menu_book Browse the tutorials! Gifntext.com The online gif editor Send Feedbac…" at bounding box center [538, 249] width 1077 height 498
type input "SK"
drag, startPoint x: 442, startPoint y: 91, endPoint x: 429, endPoint y: 89, distance: 12.5
click at [427, 89] on div "Font Impact Font Size 40 Color" at bounding box center [438, 88] width 224 height 36
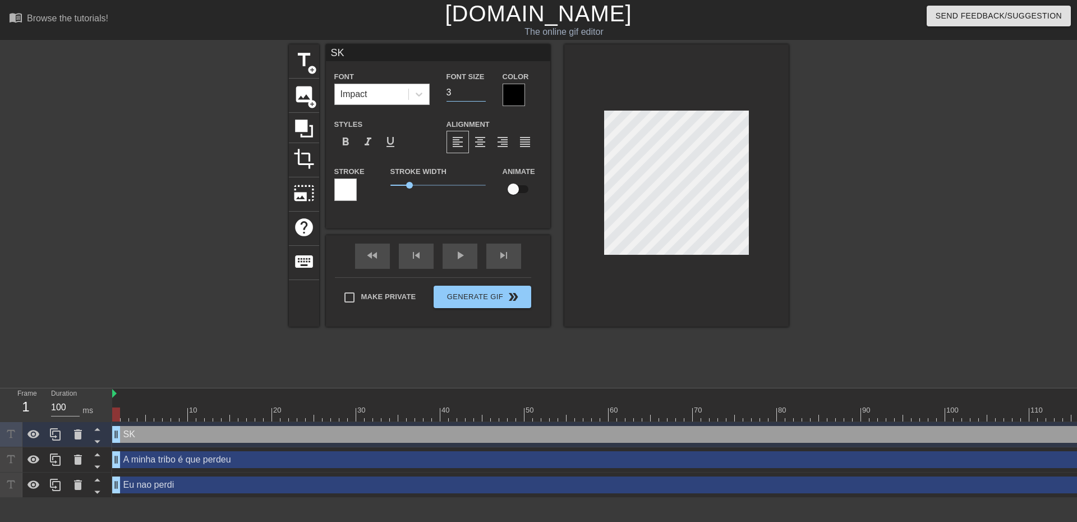
type input "30"
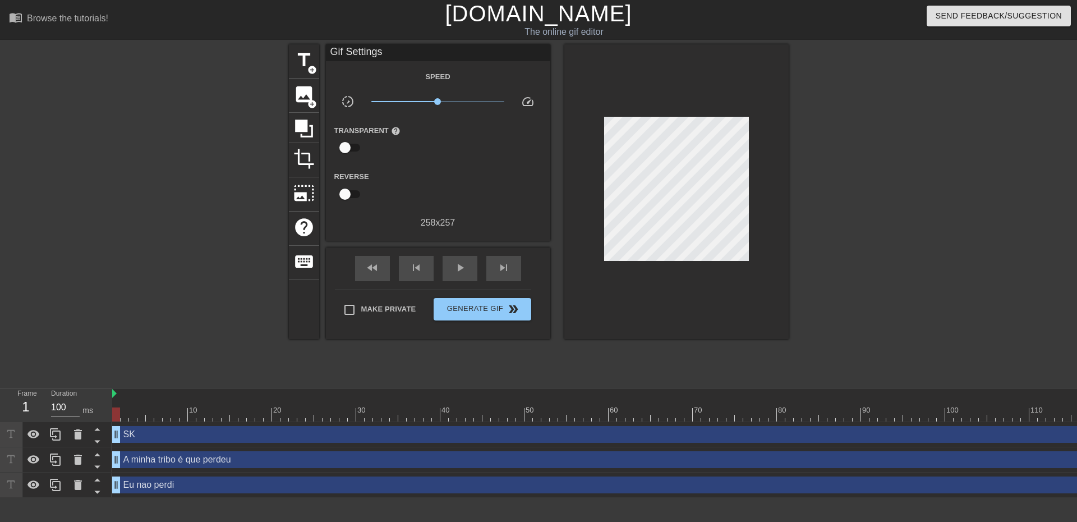
click at [862, 347] on div at bounding box center [886, 212] width 168 height 337
click at [594, 430] on div "SK drag_handle drag_handle" at bounding box center [621, 434] width 1018 height 17
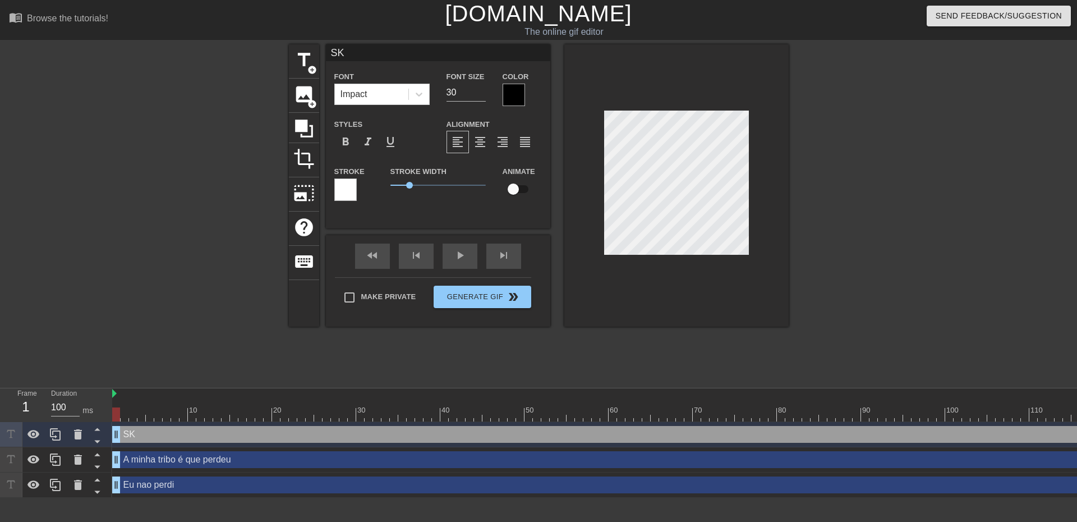
click at [899, 241] on div at bounding box center [886, 212] width 168 height 337
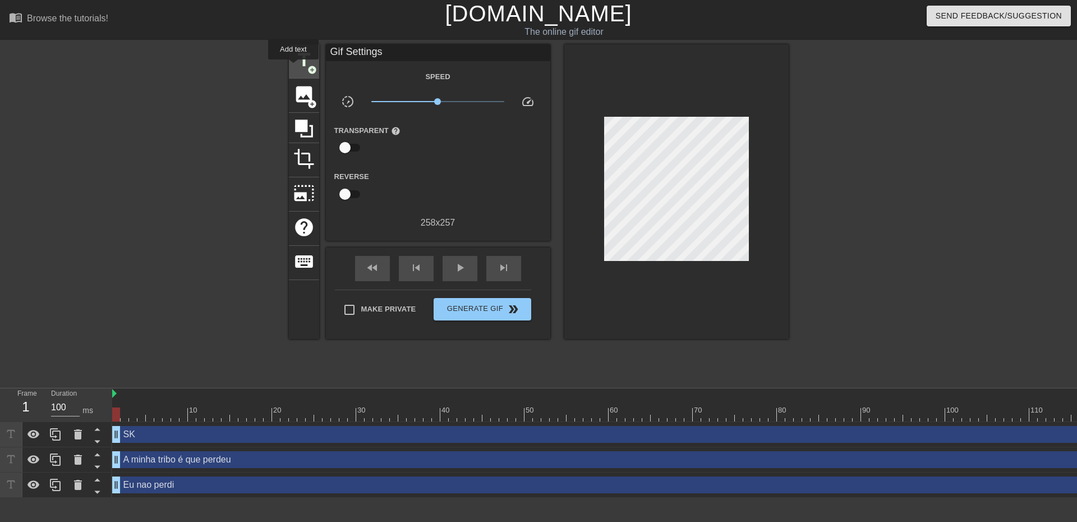
click at [293, 67] on span "title" at bounding box center [303, 59] width 21 height 21
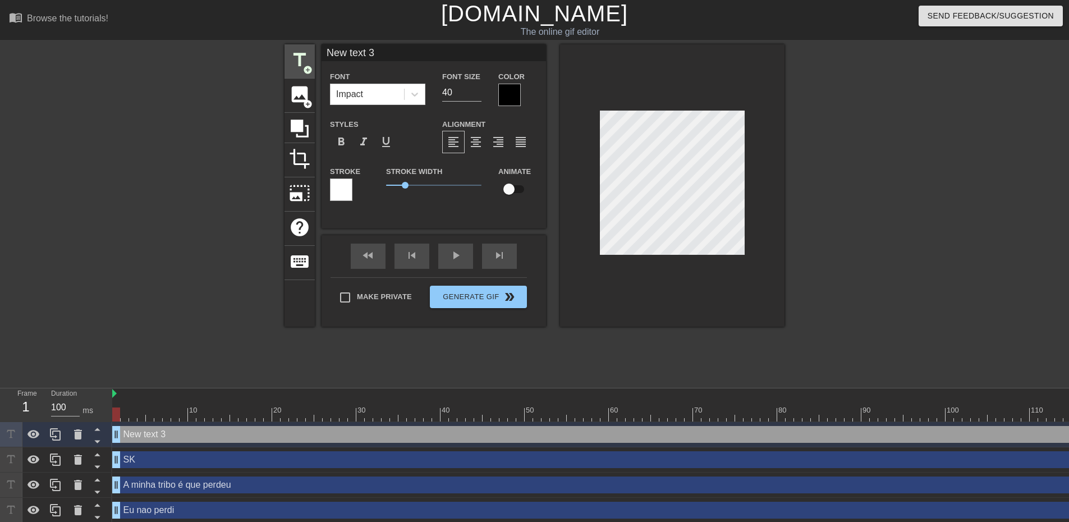
drag, startPoint x: 393, startPoint y: 54, endPoint x: 306, endPoint y: 43, distance: 87.1
click at [308, 44] on div "title add_circle image add_circle crop photo_size_select_large help keyboard Ne…" at bounding box center [534, 185] width 500 height 282
type input "c"
type input "CUM"
drag, startPoint x: 461, startPoint y: 93, endPoint x: 433, endPoint y: 89, distance: 28.8
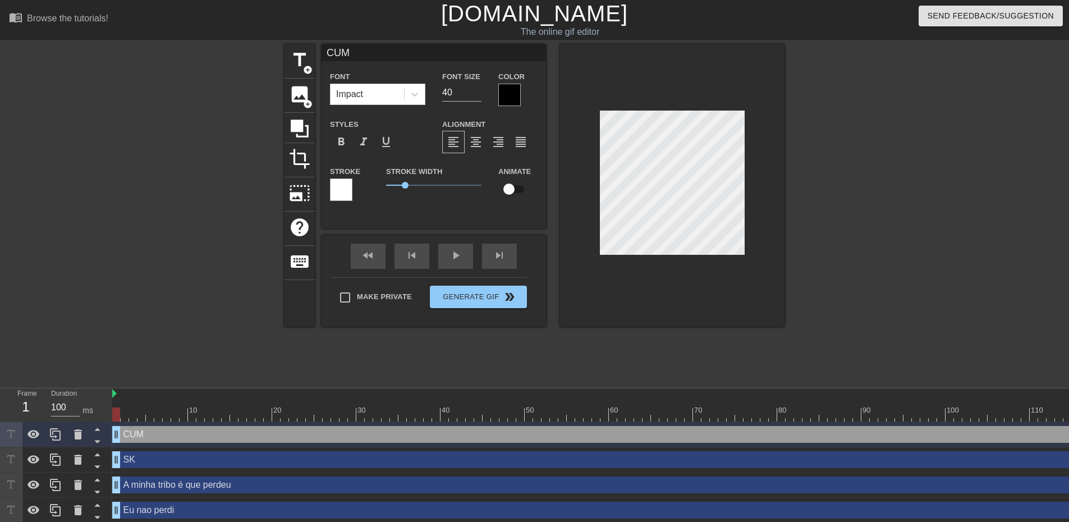
click at [434, 90] on div "Font Size 40" at bounding box center [462, 88] width 56 height 36
type input "30"
click at [859, 223] on div at bounding box center [882, 212] width 168 height 337
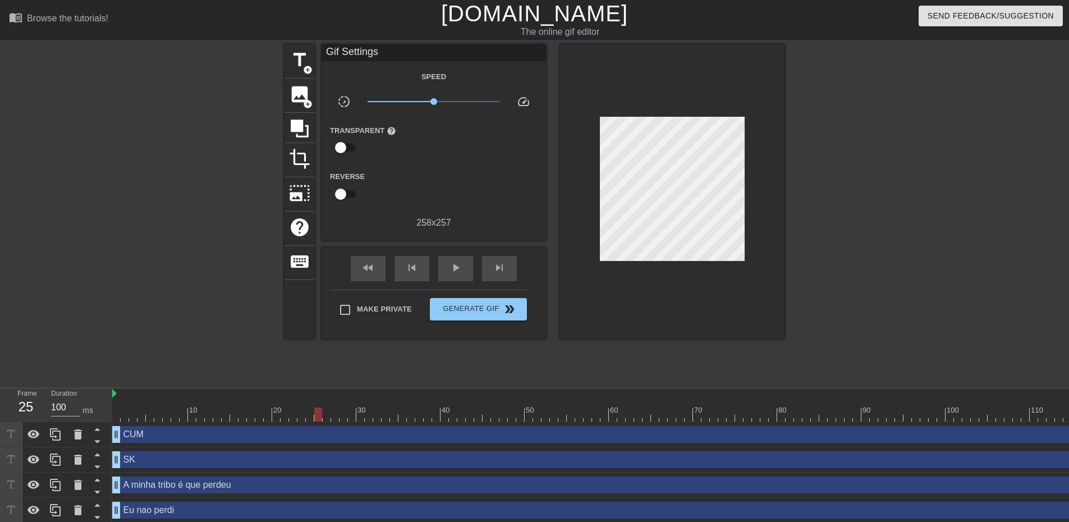
drag, startPoint x: 118, startPoint y: 415, endPoint x: 316, endPoint y: 406, distance: 198.2
click at [316, 406] on div "10 20 30 40 50 60 70 80 90 100 110 120" at bounding box center [621, 404] width 1018 height 33
drag, startPoint x: 1052, startPoint y: 436, endPoint x: 635, endPoint y: 433, distance: 417.4
click at [635, 433] on div "CUM drag_handle drag_handle" at bounding box center [621, 434] width 1018 height 17
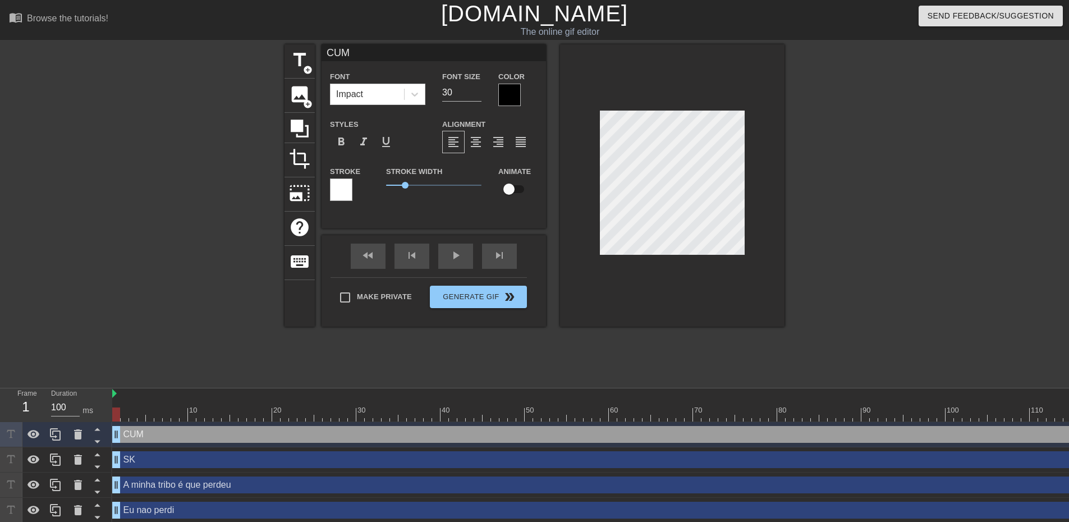
scroll to position [0, 8]
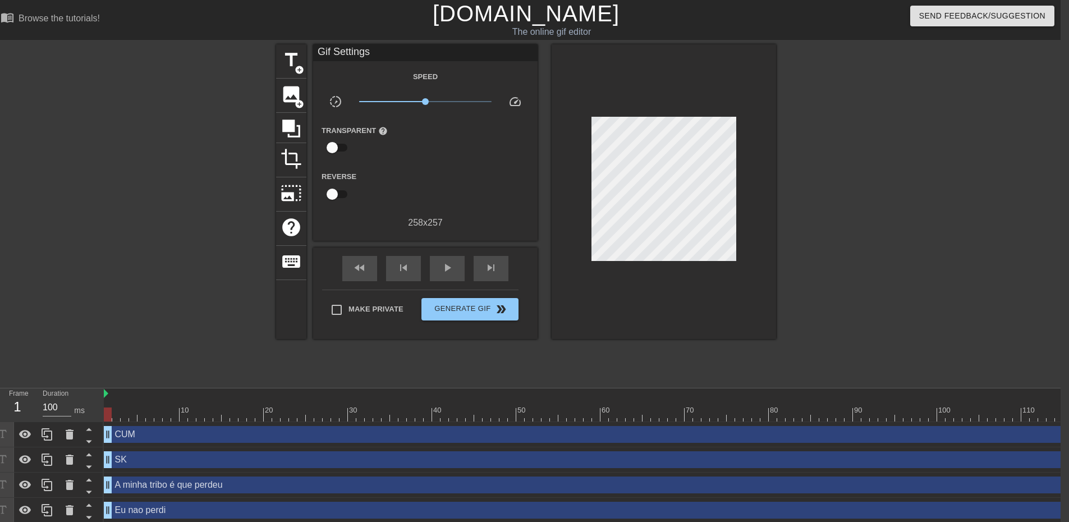
click at [1058, 429] on div "CUM drag_handle drag_handle" at bounding box center [613, 434] width 1018 height 17
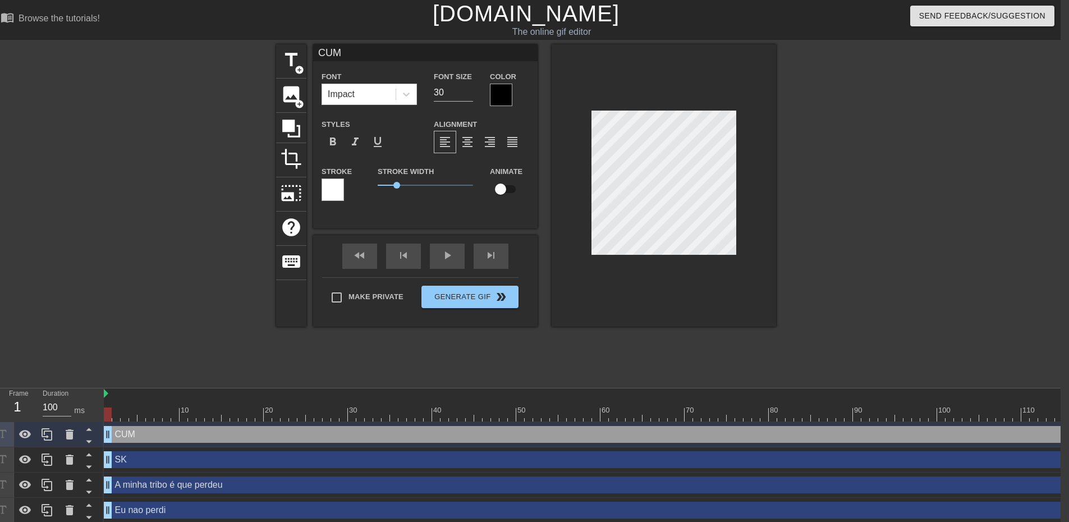
drag, startPoint x: 1066, startPoint y: 433, endPoint x: 632, endPoint y: 436, distance: 434.8
click at [712, 440] on div "CUM drag_handle drag_handle" at bounding box center [613, 434] width 1018 height 17
click at [189, 434] on div "CUM drag_handle drag_handle" at bounding box center [613, 434] width 1018 height 17
drag, startPoint x: 105, startPoint y: 434, endPoint x: 94, endPoint y: 433, distance: 11.2
click at [92, 434] on div "Frame 1 Duration 100 ms 10 20 30 40 50 60 70 80 90 100 110 120 CUM drag_handle …" at bounding box center [526, 455] width 1069 height 135
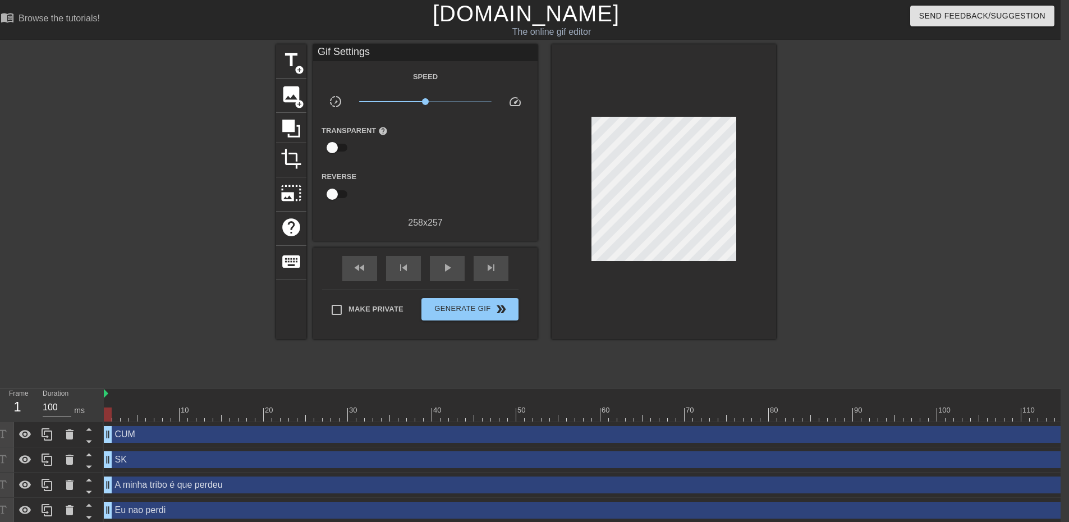
click at [1054, 439] on div "CUM drag_handle drag_handle" at bounding box center [613, 434] width 1018 height 17
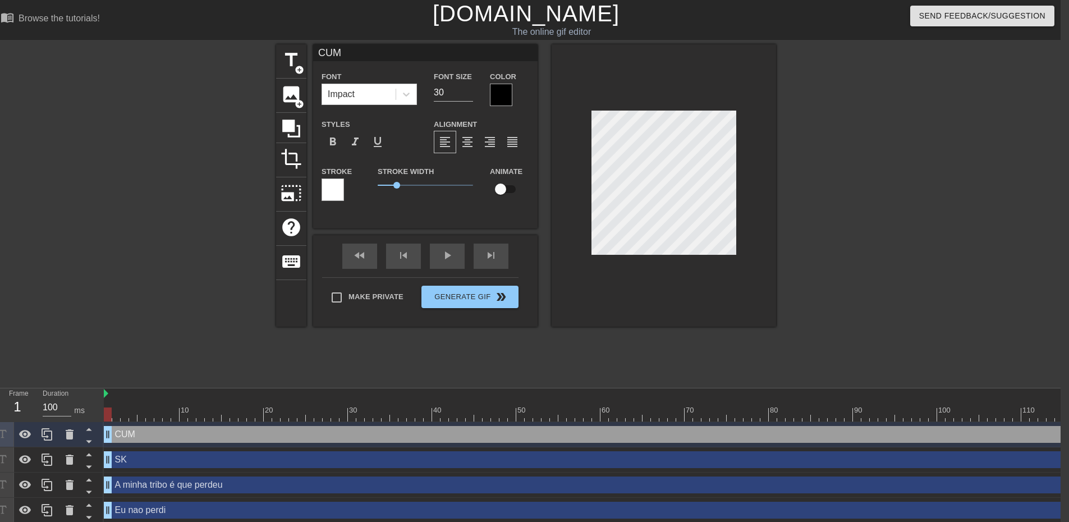
drag, startPoint x: 1068, startPoint y: 434, endPoint x: 1032, endPoint y: 432, distance: 36.5
click at [1032, 432] on div "CUM drag_handle drag_handle" at bounding box center [613, 434] width 1018 height 17
click at [517, 436] on div "CUM drag_handle drag_handle" at bounding box center [613, 434] width 1018 height 17
drag, startPoint x: 109, startPoint y: 433, endPoint x: 262, endPoint y: 449, distance: 154.0
click at [262, 449] on div "CUM drag_handle drag_handle SK drag_handle drag_handle A minha tribo é que perd…" at bounding box center [582, 472] width 957 height 101
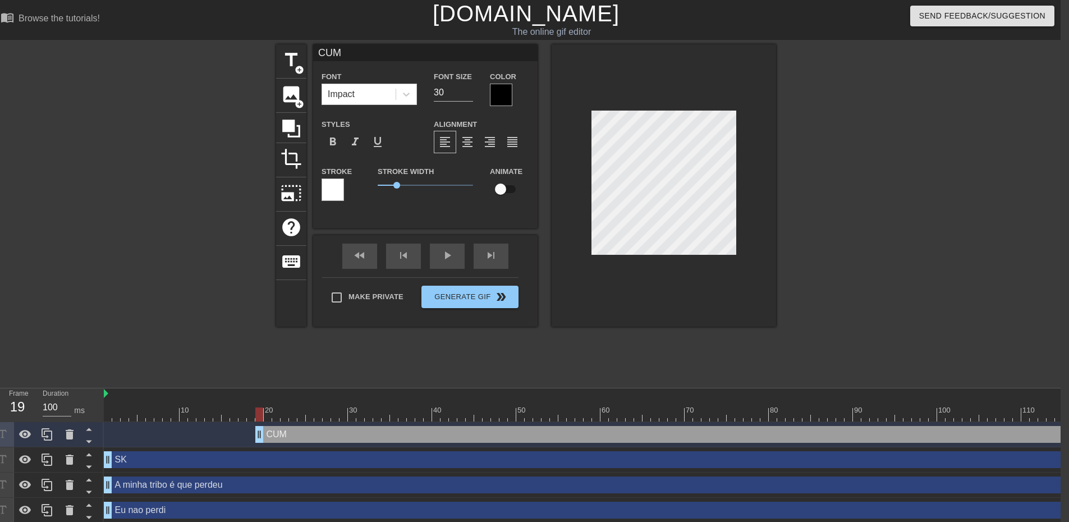
click at [959, 439] on div "CUM drag_handle drag_handle" at bounding box center [688, 434] width 867 height 17
click at [990, 433] on div "CUM drag_handle drag_handle" at bounding box center [688, 434] width 867 height 17
drag, startPoint x: 1036, startPoint y: 437, endPoint x: 477, endPoint y: 437, distance: 558.2
click at [477, 437] on div "CUM drag_handle drag_handle" at bounding box center [688, 434] width 867 height 17
click at [476, 436] on div "CUM drag_handle drag_handle" at bounding box center [688, 434] width 867 height 17
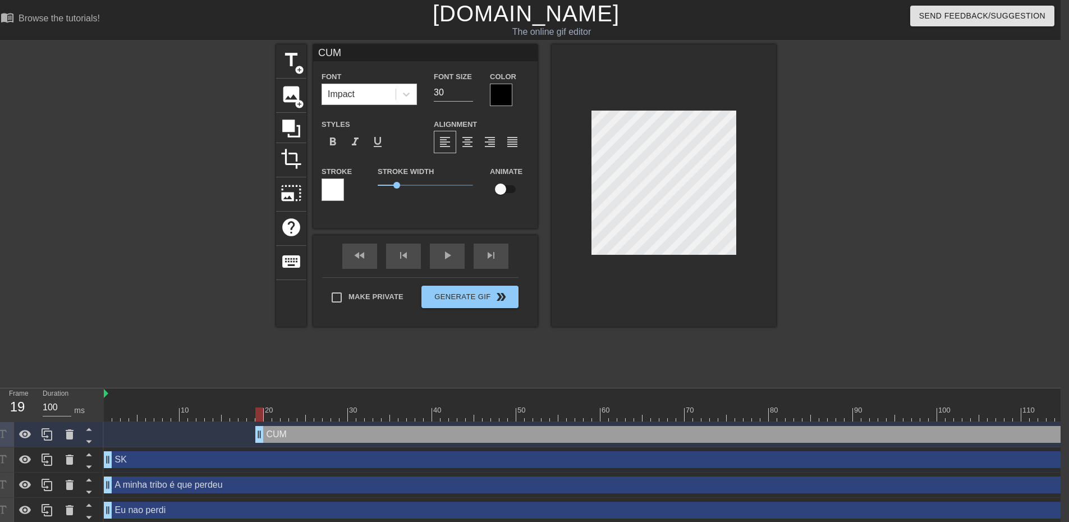
click at [476, 436] on div "CUM drag_handle drag_handle" at bounding box center [688, 434] width 867 height 17
drag, startPoint x: 258, startPoint y: 413, endPoint x: 1063, endPoint y: 416, distance: 805.1
click at [1063, 416] on div at bounding box center [613, 414] width 1018 height 14
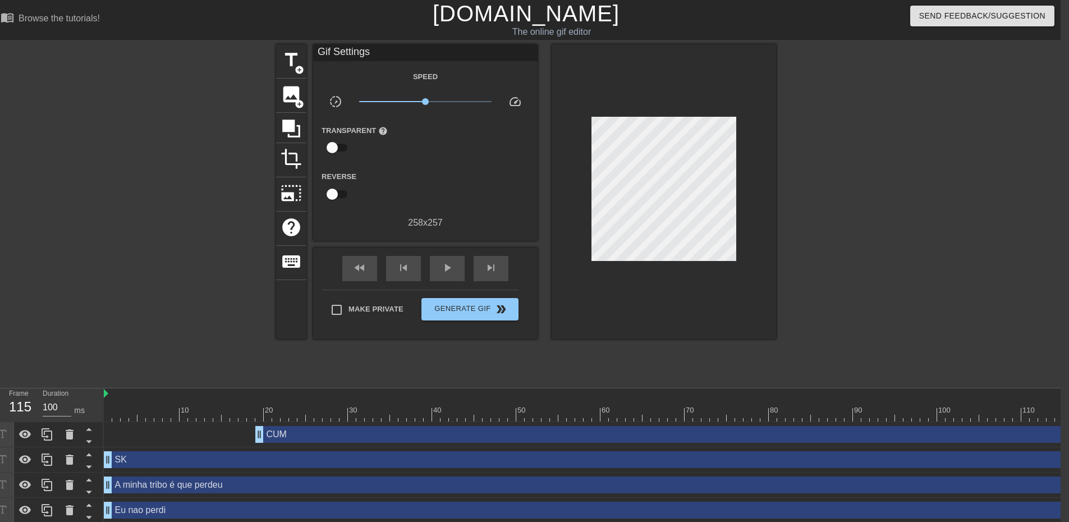
drag, startPoint x: 1060, startPoint y: 410, endPoint x: 1066, endPoint y: 416, distance: 8.7
click at [1066, 416] on div at bounding box center [1067, 414] width 8 height 14
drag, startPoint x: 1068, startPoint y: 438, endPoint x: 1045, endPoint y: 436, distance: 23.6
click at [1045, 436] on div "CUM drag_handle drag_handle" at bounding box center [680, 434] width 867 height 17
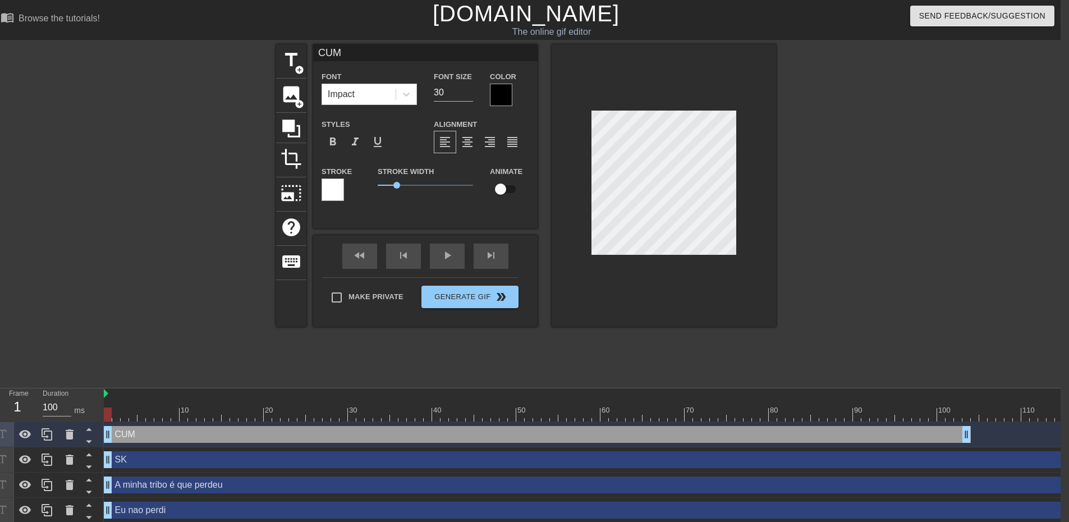
drag, startPoint x: 1046, startPoint y: 436, endPoint x: 921, endPoint y: 439, distance: 125.1
click at [921, 439] on div "CUM drag_handle drag_handle" at bounding box center [537, 434] width 867 height 17
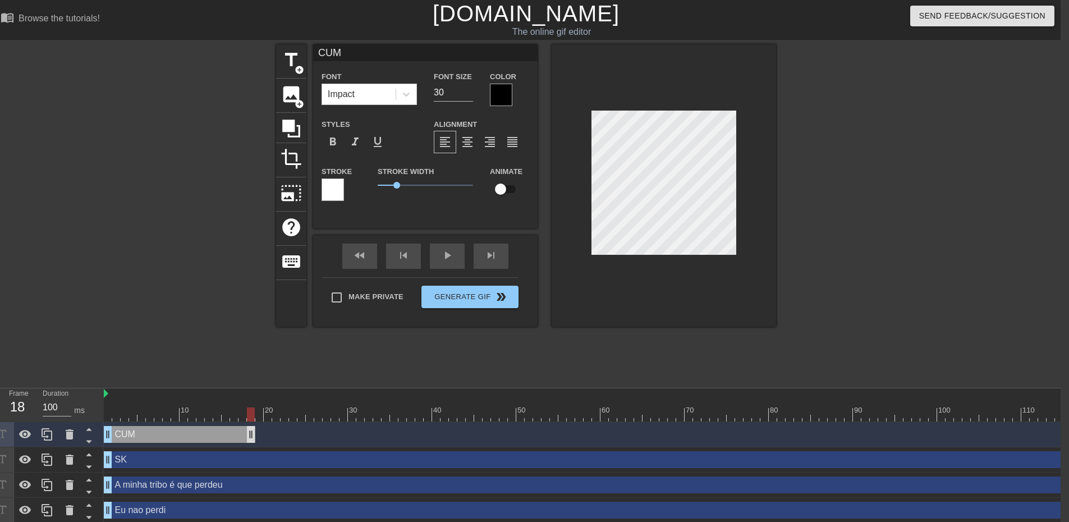
drag, startPoint x: 964, startPoint y: 436, endPoint x: 249, endPoint y: 429, distance: 714.8
click at [263, 483] on div "A minha tribo é que perdeu drag_handle drag_handle" at bounding box center [613, 484] width 1018 height 17
type input "A minha tribo é que perdeu"
type input "22"
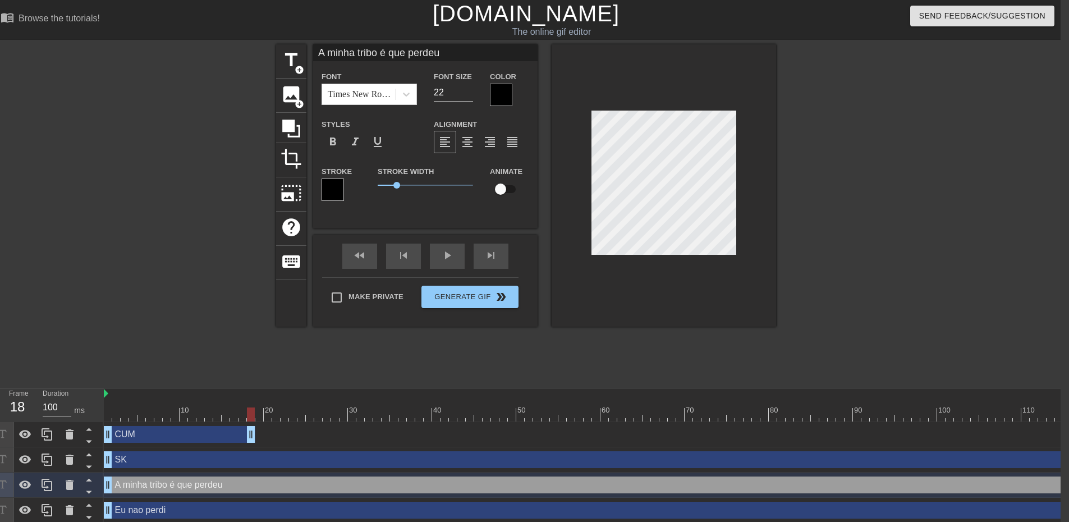
click at [497, 96] on div at bounding box center [501, 95] width 22 height 22
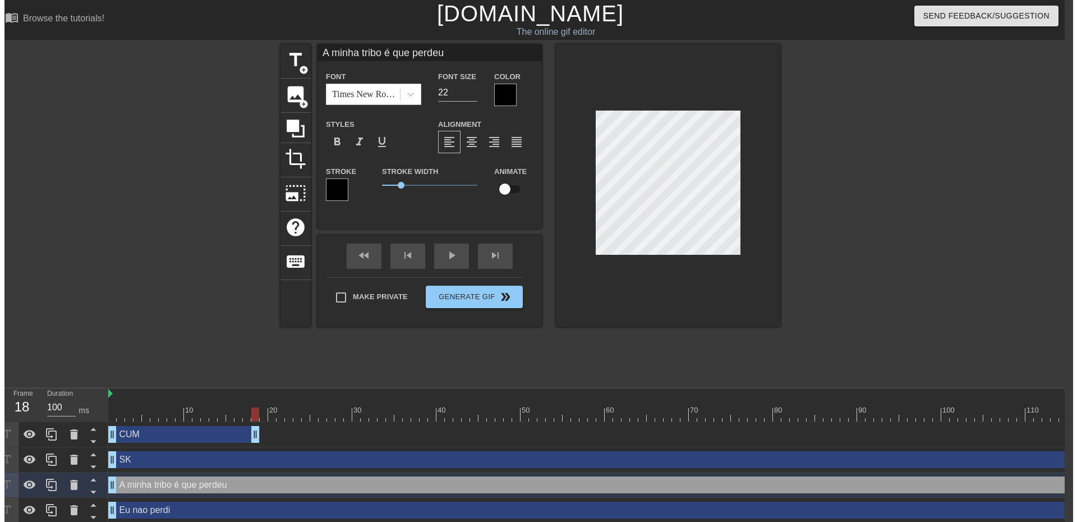
scroll to position [0, 0]
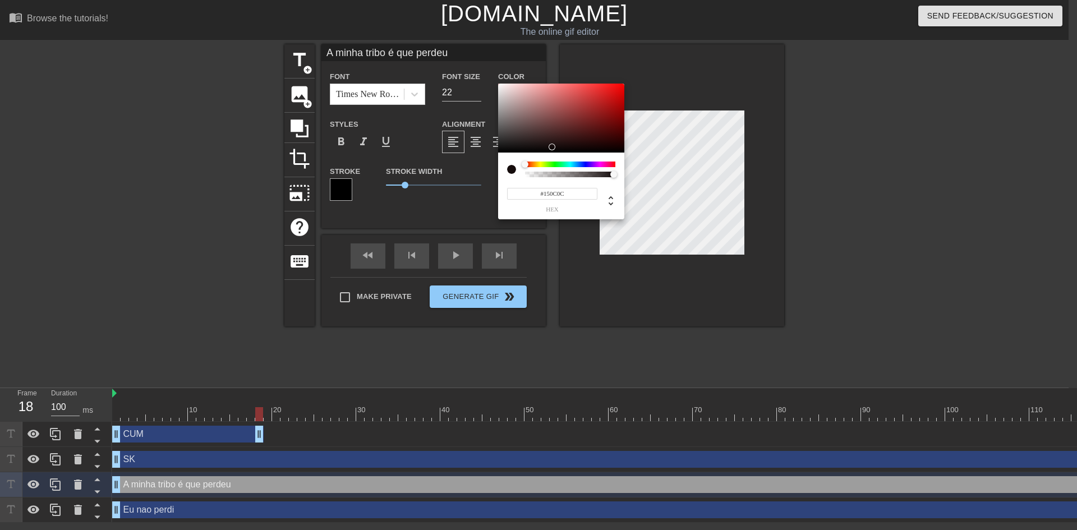
type input "#000000"
drag, startPoint x: 540, startPoint y: 128, endPoint x: 512, endPoint y: 185, distance: 62.7
click at [449, 162] on div "#000000 hex" at bounding box center [538, 265] width 1077 height 530
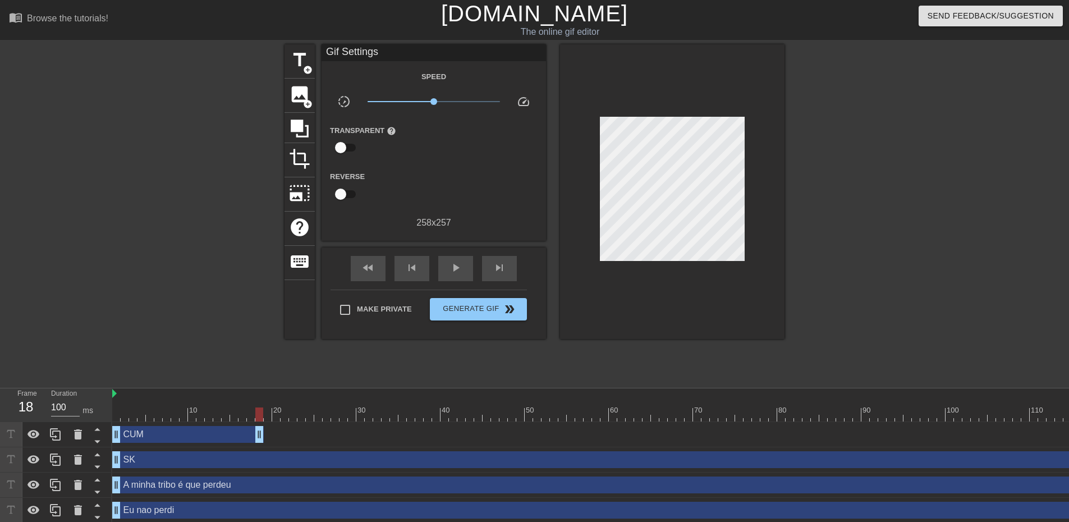
click at [238, 457] on div "SK drag_handle drag_handle" at bounding box center [621, 459] width 1018 height 17
click at [891, 207] on div at bounding box center [882, 212] width 168 height 337
click at [468, 311] on span "Generate Gif double_arrow" at bounding box center [478, 308] width 88 height 13
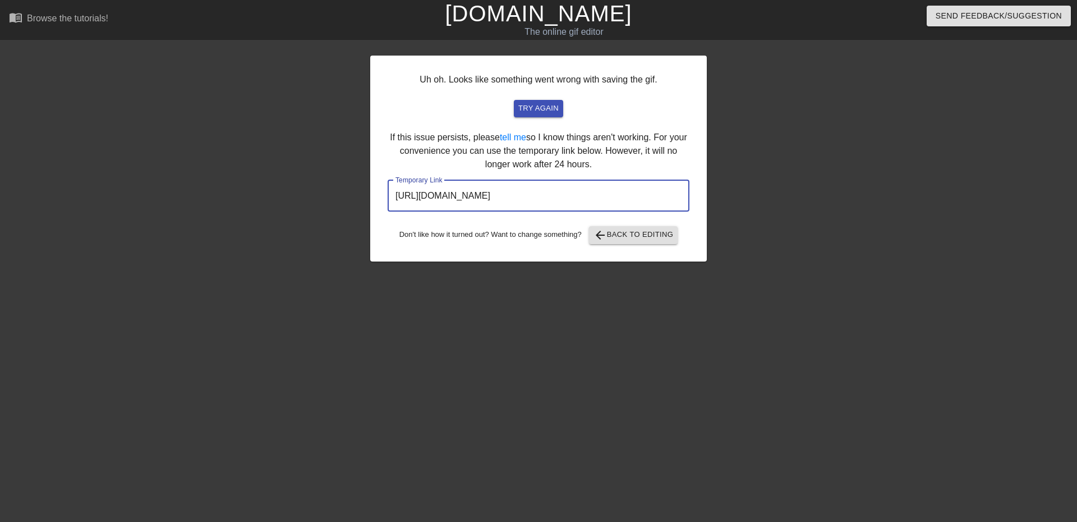
drag, startPoint x: 646, startPoint y: 192, endPoint x: 378, endPoint y: 191, distance: 268.2
click at [375, 193] on div "Uh oh. Looks like something went wrong with saving the gif. try again If this i…" at bounding box center [538, 159] width 337 height 206
